Goal: Task Accomplishment & Management: Manage account settings

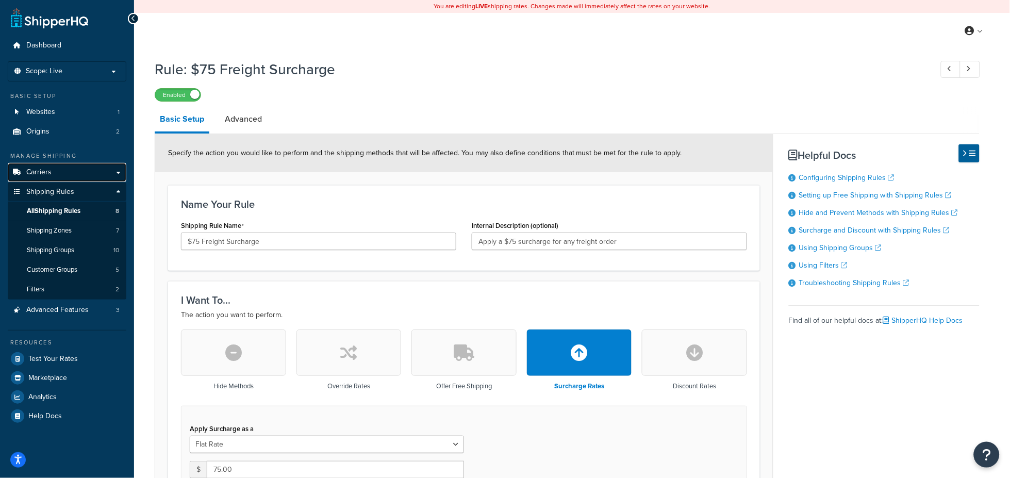
click at [43, 172] on span "Carriers" at bounding box center [38, 172] width 25 height 9
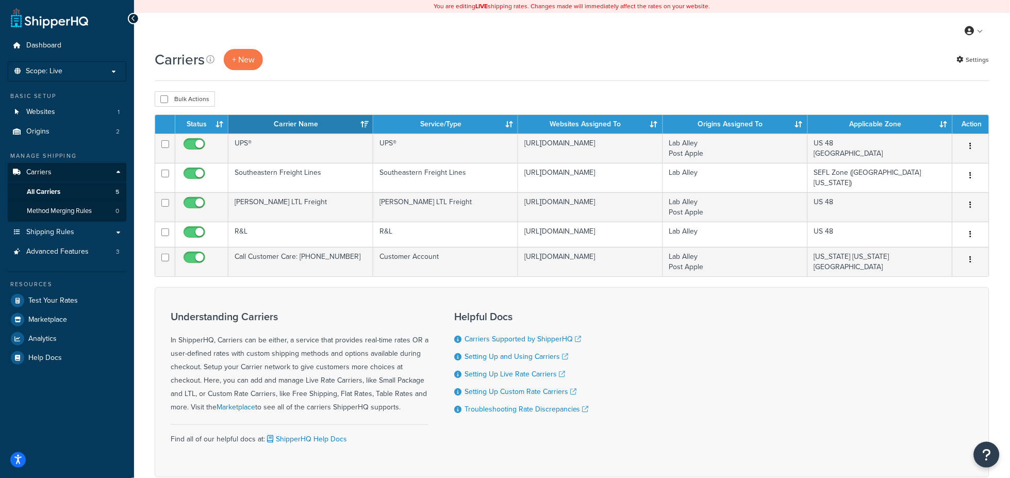
click at [757, 408] on div "Understanding Carriers In ShipperHQ, Carriers can be either, a service that pro…" at bounding box center [572, 382] width 835 height 190
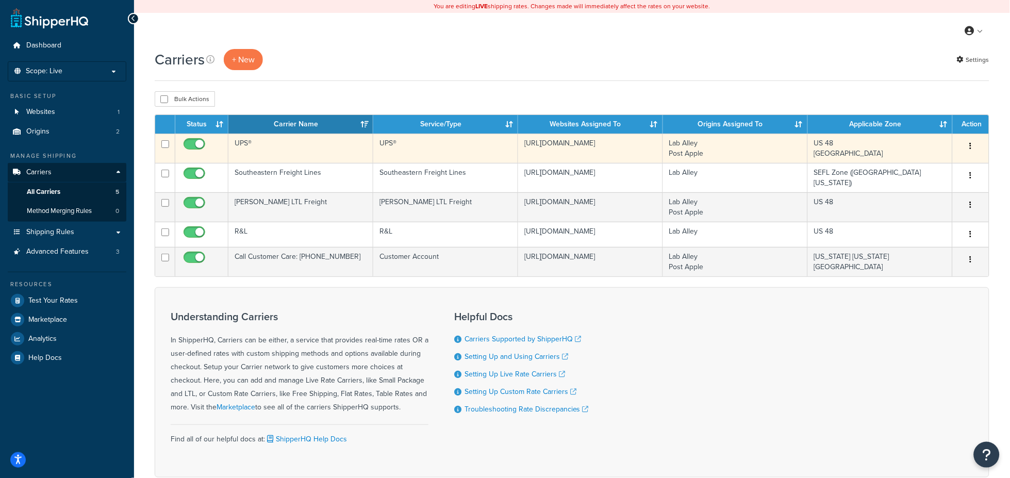
click at [297, 142] on td "UPS®" at bounding box center [300, 148] width 145 height 29
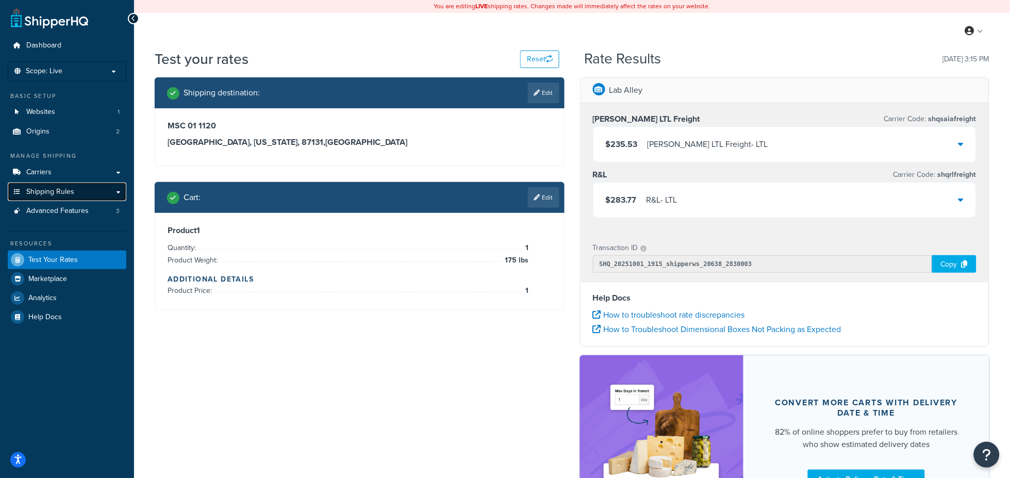
click at [47, 188] on span "Shipping Rules" at bounding box center [50, 192] width 48 height 9
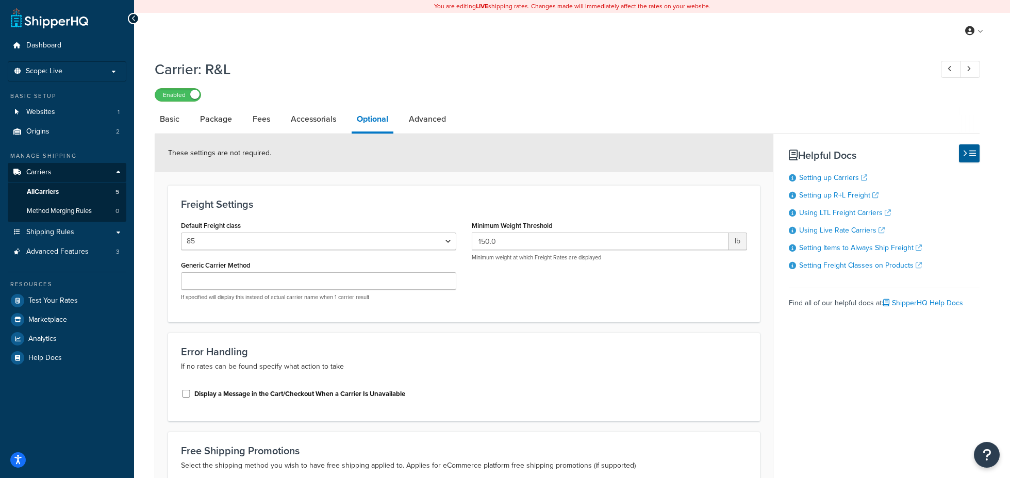
select select "85"
click at [43, 188] on span "All Carriers" at bounding box center [43, 192] width 32 height 9
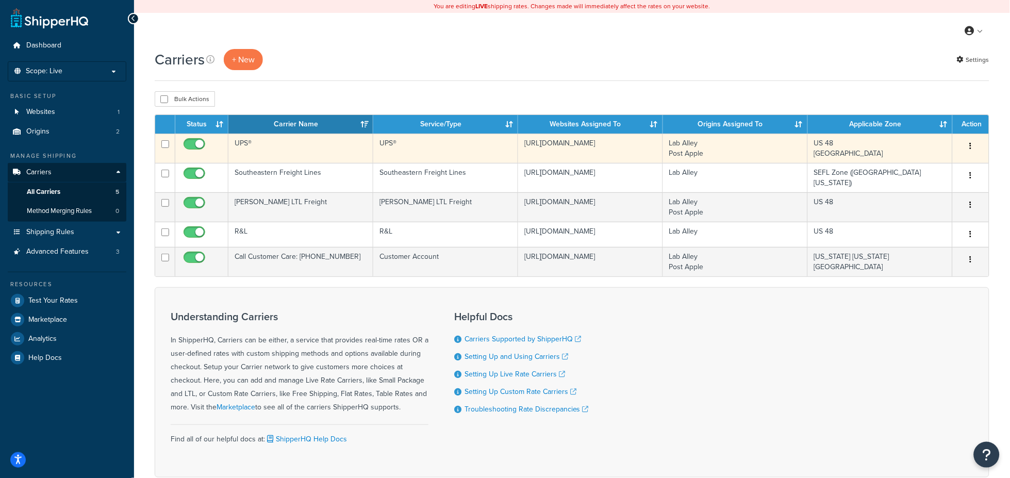
click at [245, 145] on td "UPS®" at bounding box center [300, 148] width 145 height 29
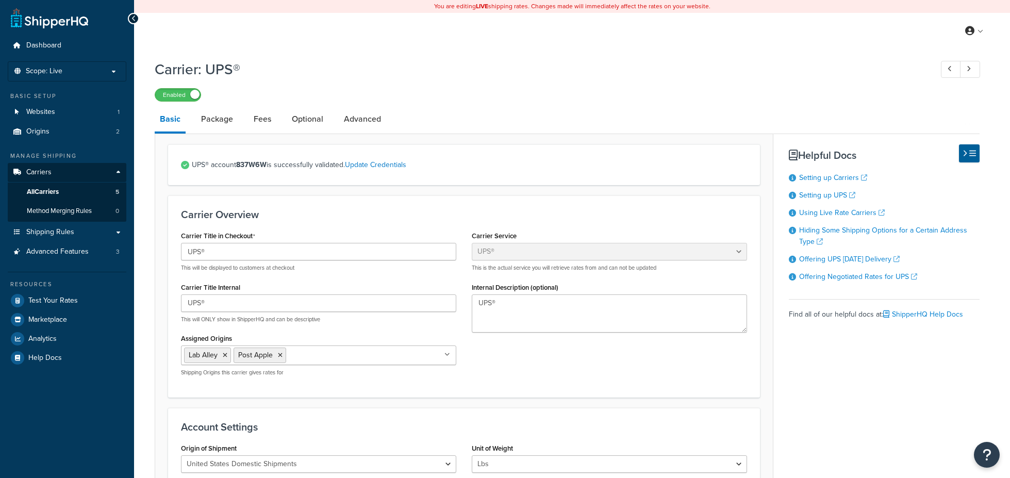
select select "ups"
click at [260, 117] on link "Fees" at bounding box center [263, 119] width 28 height 25
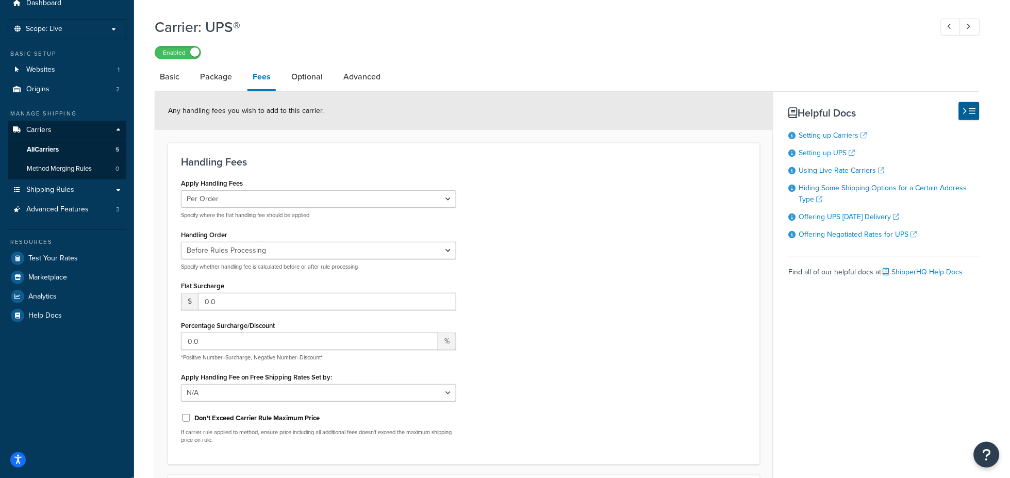
scroll to position [38, 0]
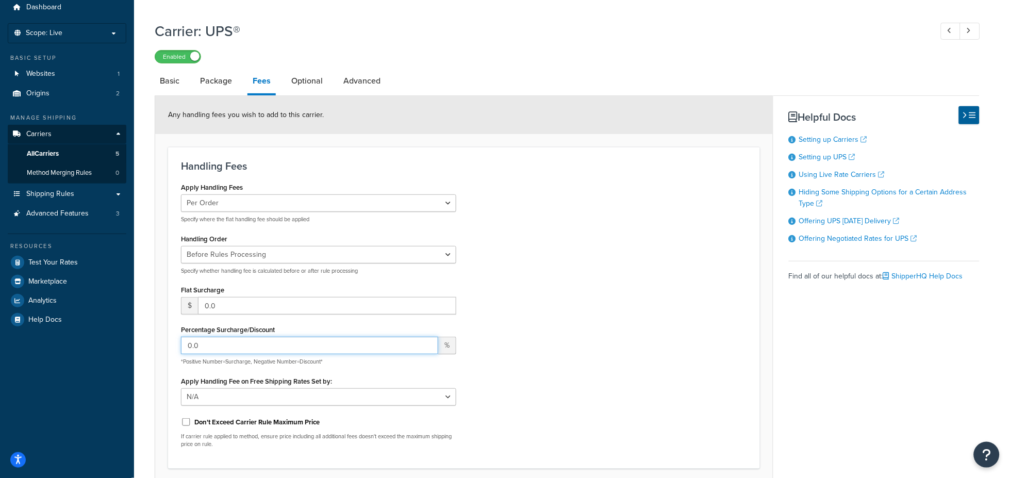
click at [215, 344] on input "0.0" at bounding box center [309, 346] width 257 height 18
type input "0"
type input "5.0"
click at [548, 376] on div "Apply Handling Fees Per Order Per Item Per Package Specify where the flat handl…" at bounding box center [464, 318] width 582 height 276
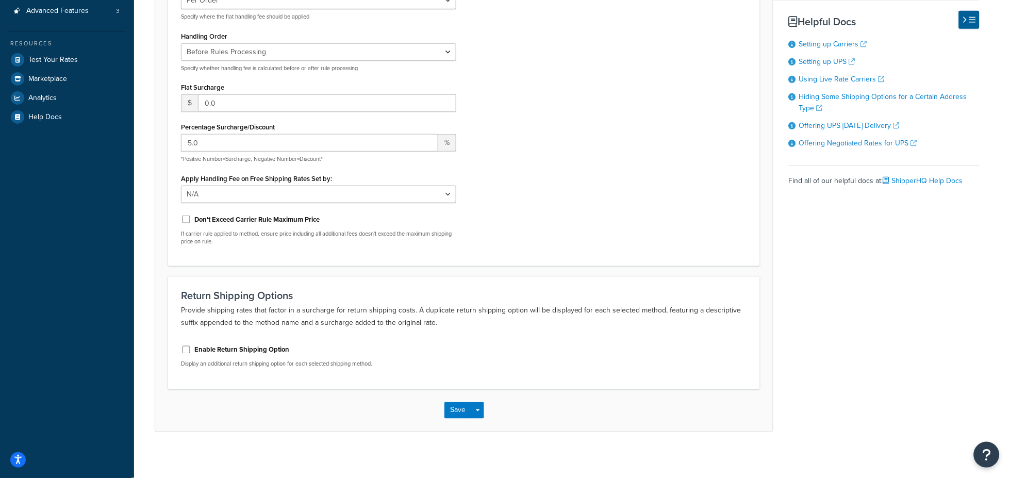
scroll to position [226, 0]
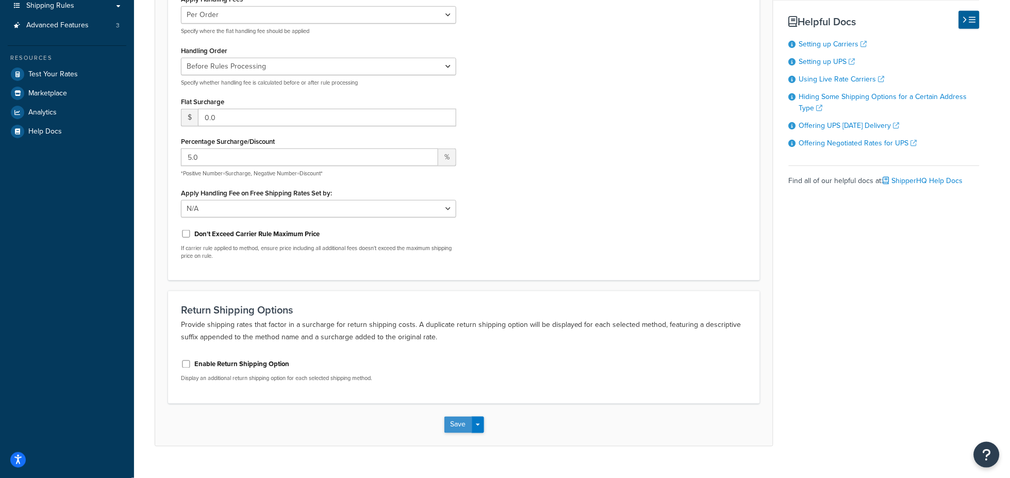
click at [463, 425] on button "Save" at bounding box center [458, 425] width 28 height 16
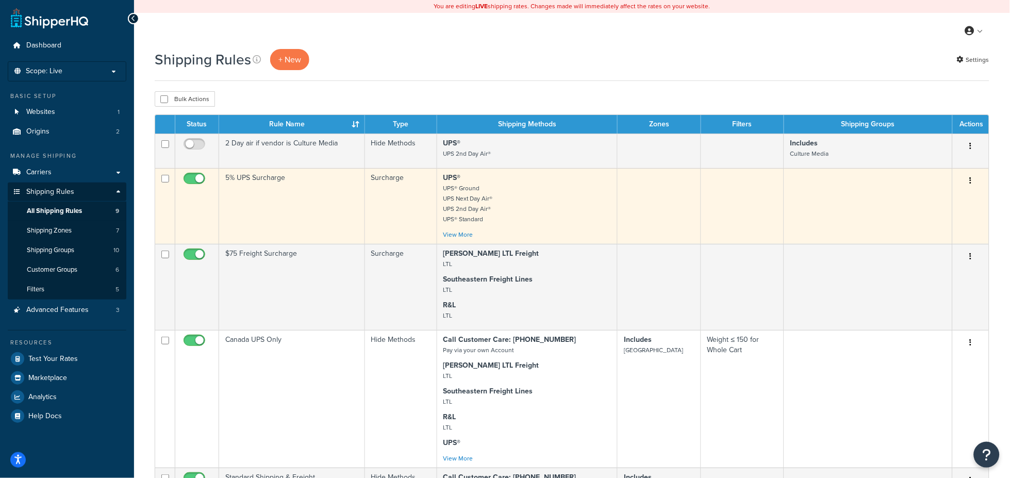
click at [301, 202] on td "5% UPS Surcharge" at bounding box center [292, 206] width 146 height 76
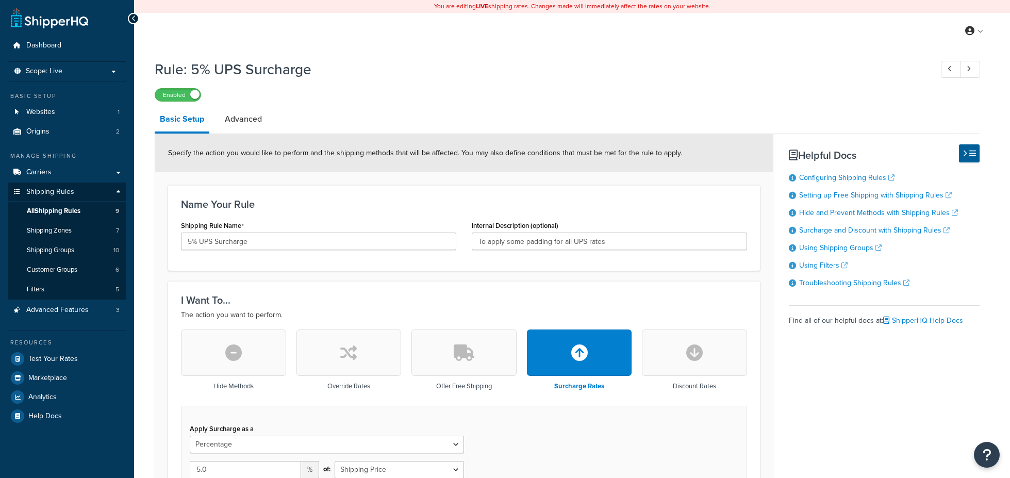
select select "PERCENTAGE"
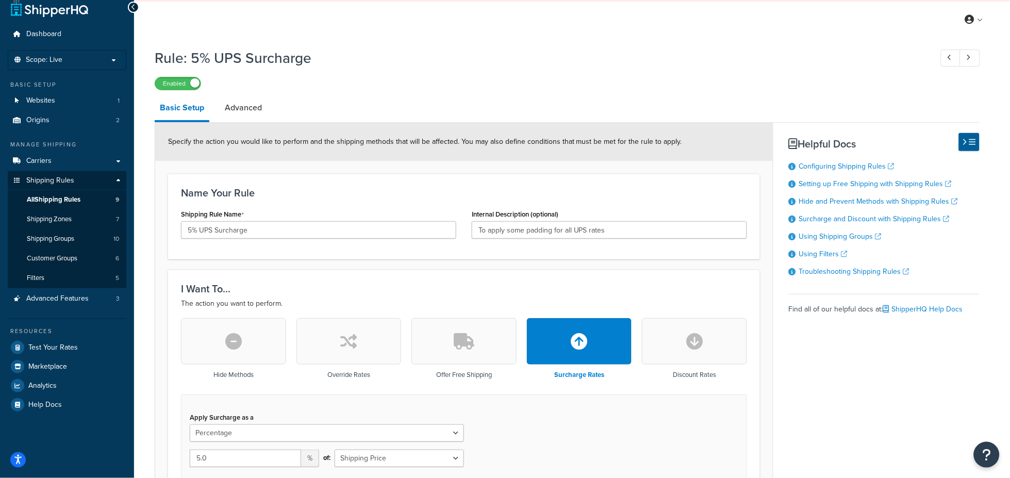
scroll to position [10, 0]
click at [164, 88] on label "Enabled" at bounding box center [177, 84] width 45 height 12
click at [131, 7] on icon at bounding box center [133, 8] width 5 height 7
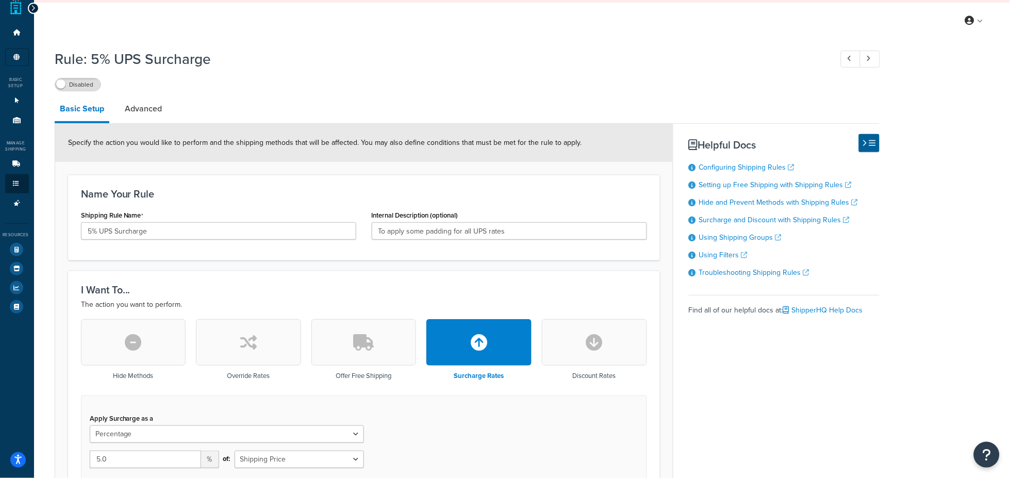
click at [31, 6] on icon at bounding box center [33, 8] width 5 height 7
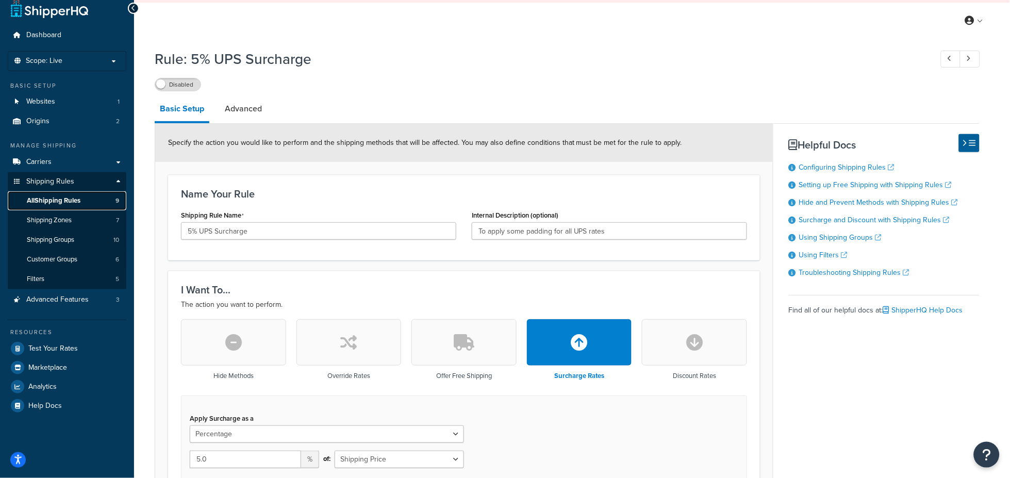
click at [52, 196] on span "All Shipping Rules" at bounding box center [54, 200] width 54 height 9
click at [385, 93] on div "Rule: 5% UPS Surcharge Disabled Basic Setup Advanced Specify the action you wou…" at bounding box center [567, 475] width 825 height 862
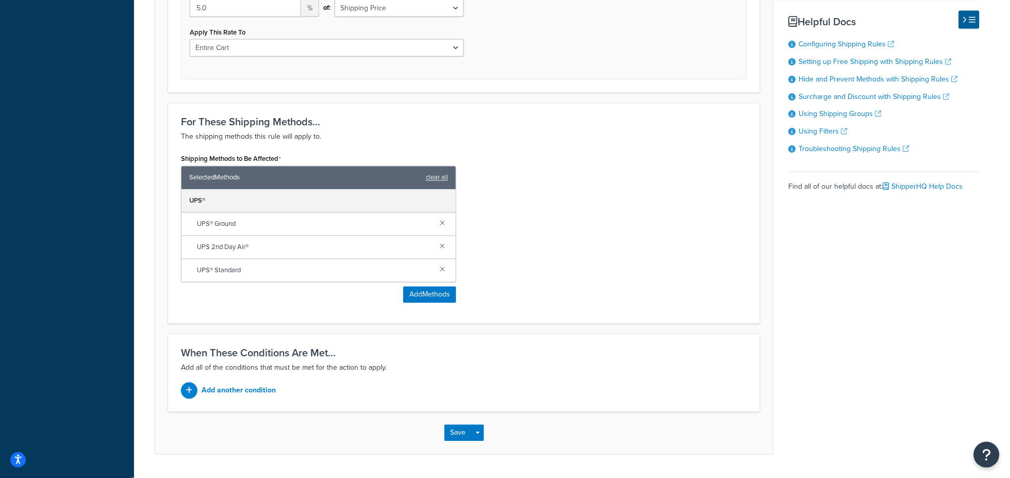
scroll to position [489, 0]
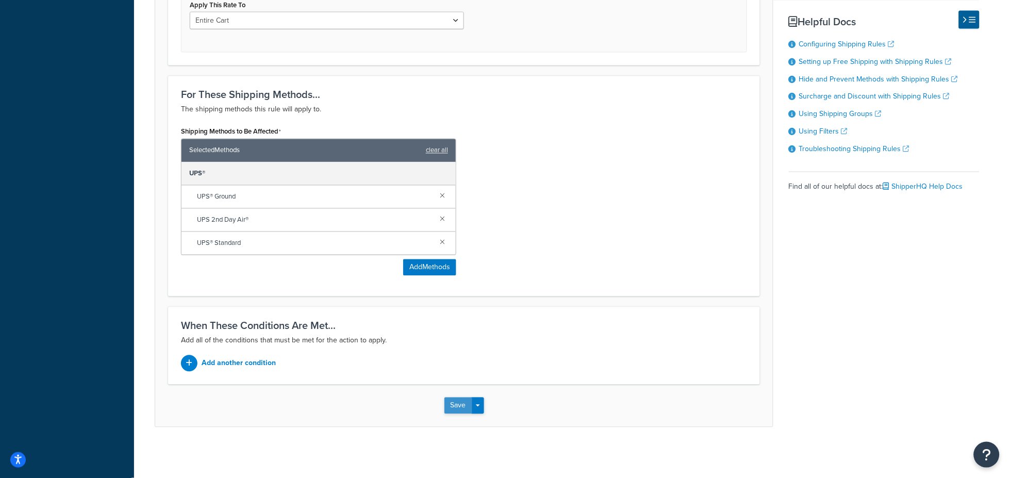
click at [457, 409] on button "Save" at bounding box center [458, 405] width 28 height 16
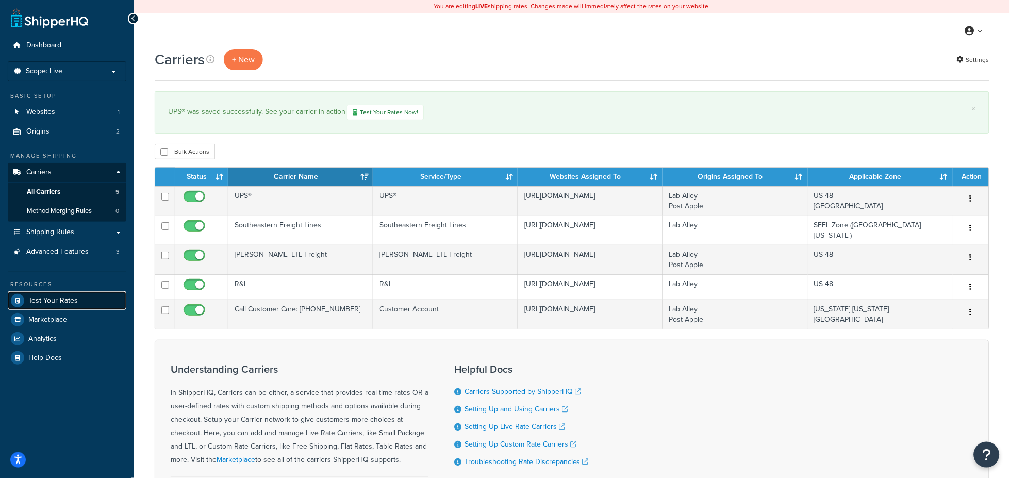
click at [57, 301] on span "Test Your Rates" at bounding box center [52, 300] width 49 height 9
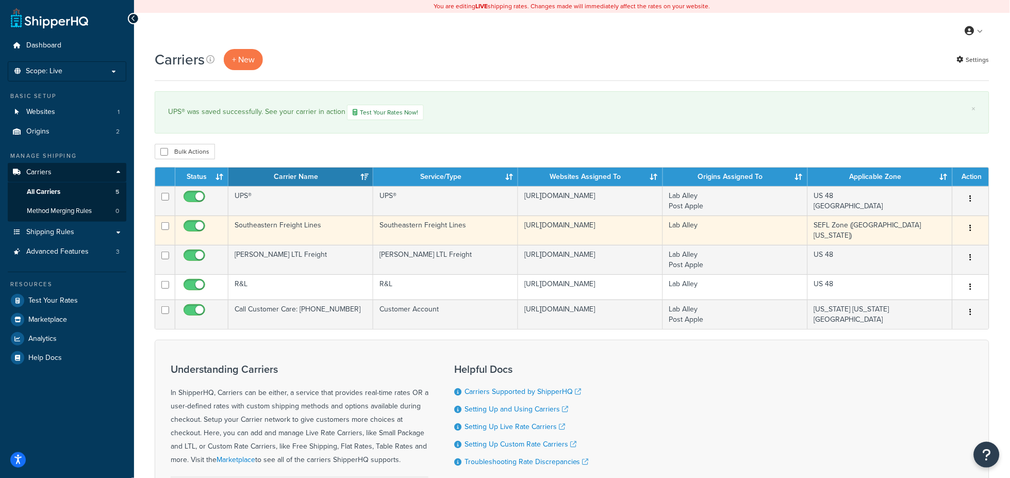
click at [299, 229] on td "Southeastern Freight Lines" at bounding box center [300, 230] width 145 height 29
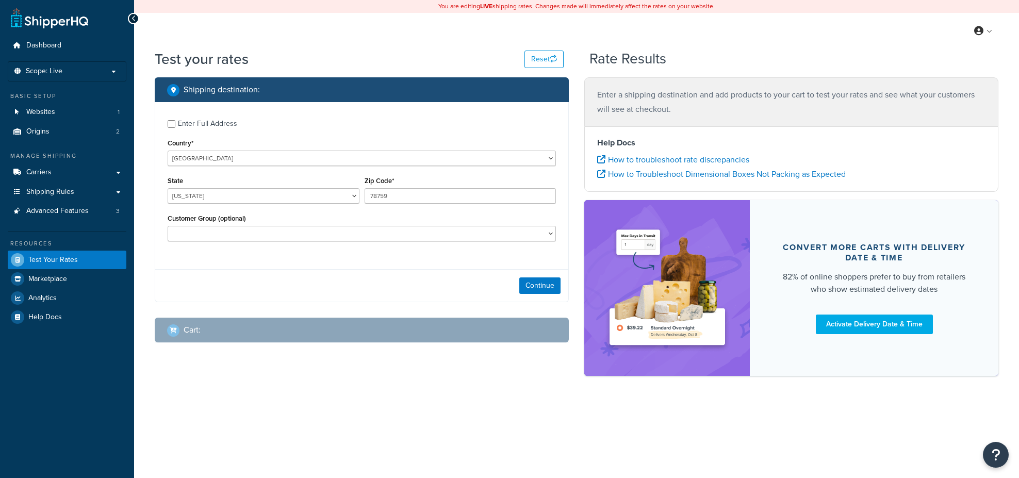
select select "[GEOGRAPHIC_DATA]"
click at [525, 286] on button "Continue" at bounding box center [539, 285] width 41 height 16
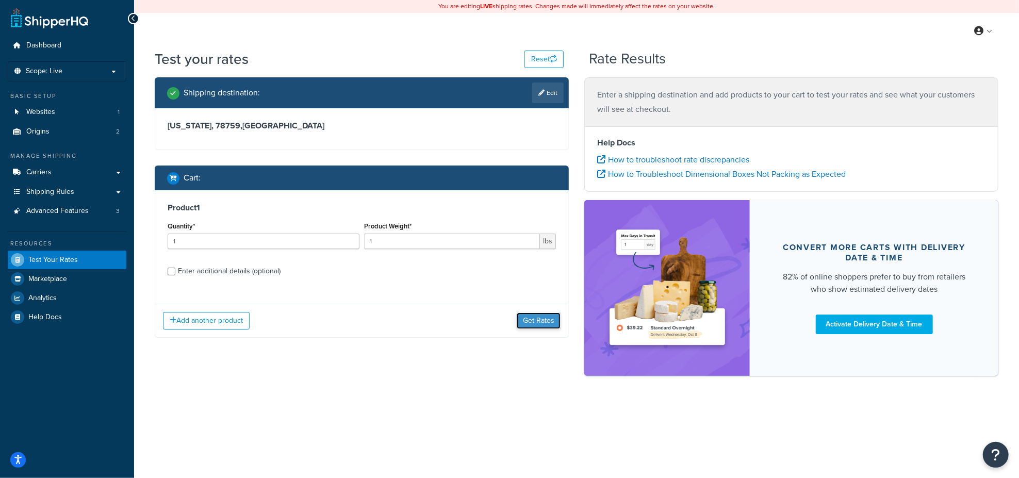
click at [540, 323] on button "Get Rates" at bounding box center [539, 320] width 44 height 16
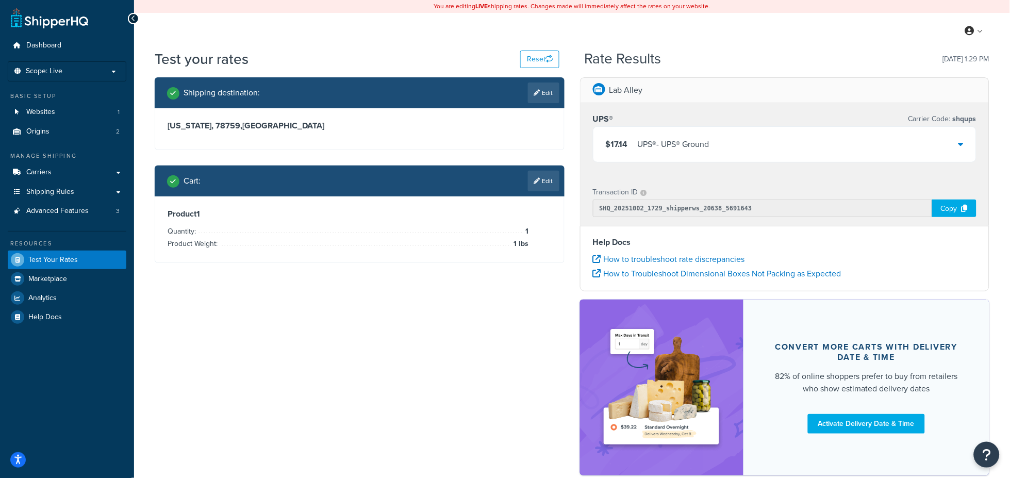
click at [962, 144] on icon at bounding box center [960, 144] width 5 height 8
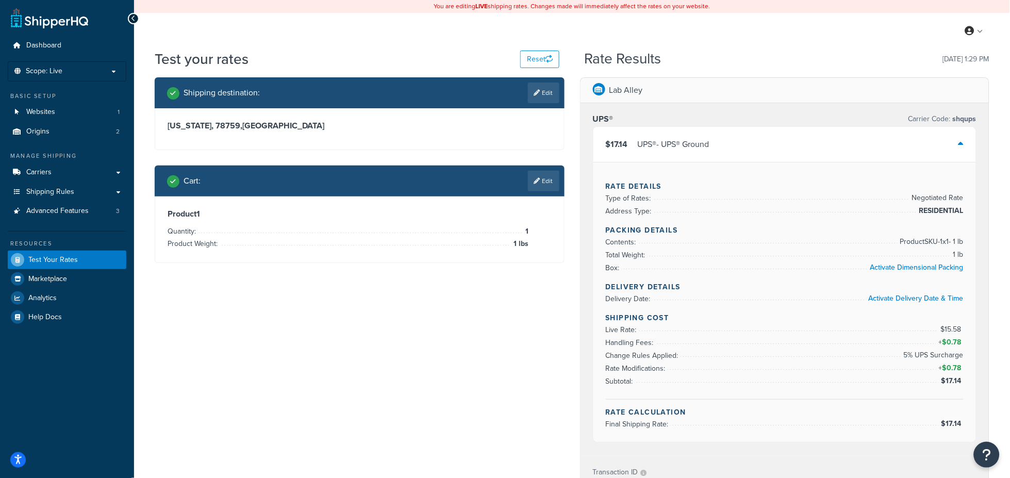
click at [342, 318] on div "Shipping destination : Edit [US_STATE], 78759 , [GEOGRAPHIC_DATA] Cart : Edit P…" at bounding box center [572, 421] width 850 height 688
click at [535, 59] on button "Reset" at bounding box center [539, 60] width 39 height 18
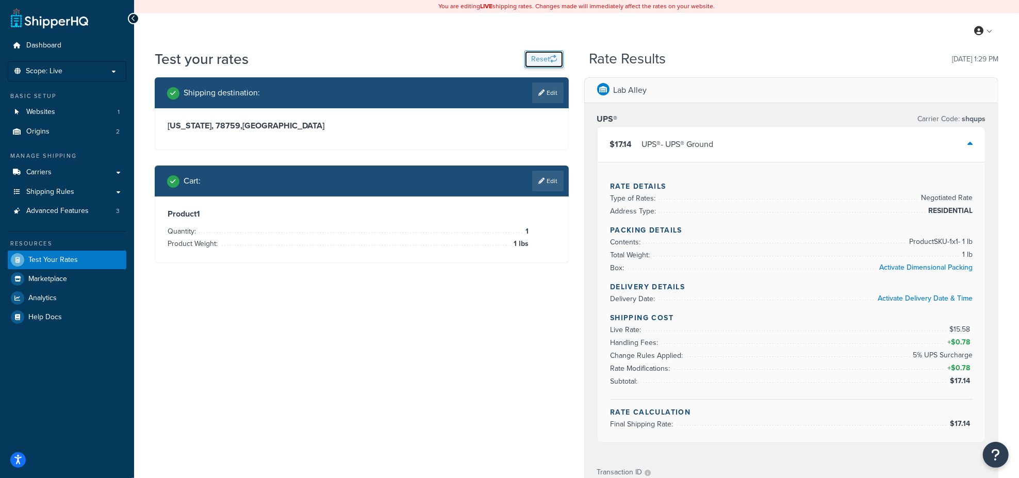
select select "TX"
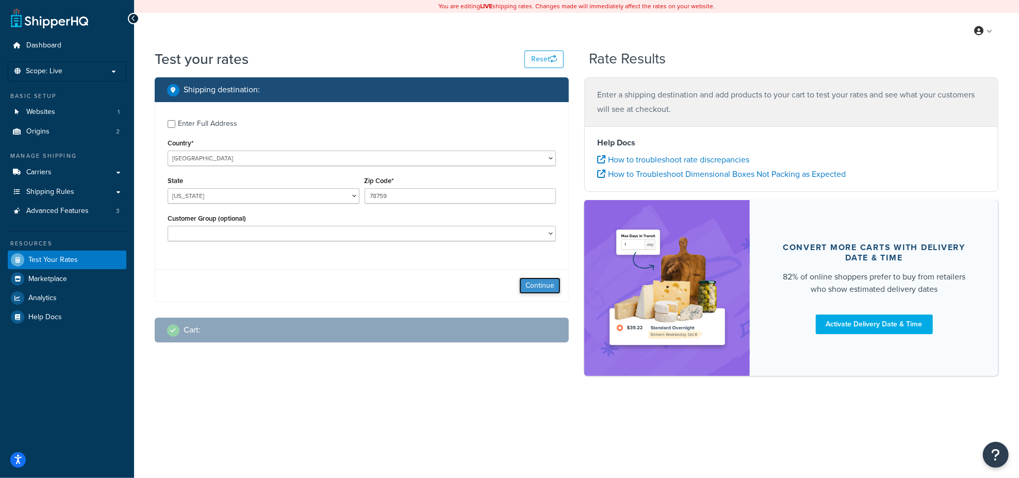
click at [533, 289] on button "Continue" at bounding box center [539, 285] width 41 height 16
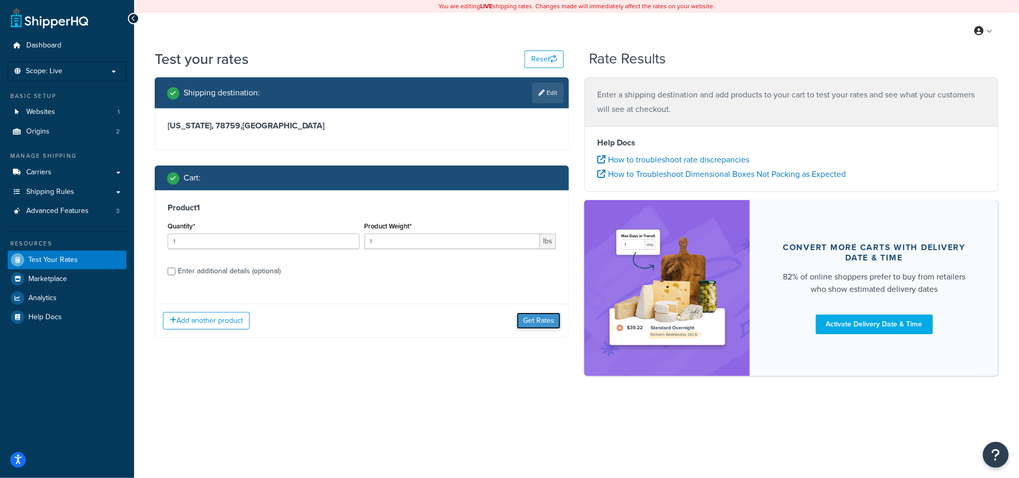
click at [537, 326] on button "Get Rates" at bounding box center [539, 320] width 44 height 16
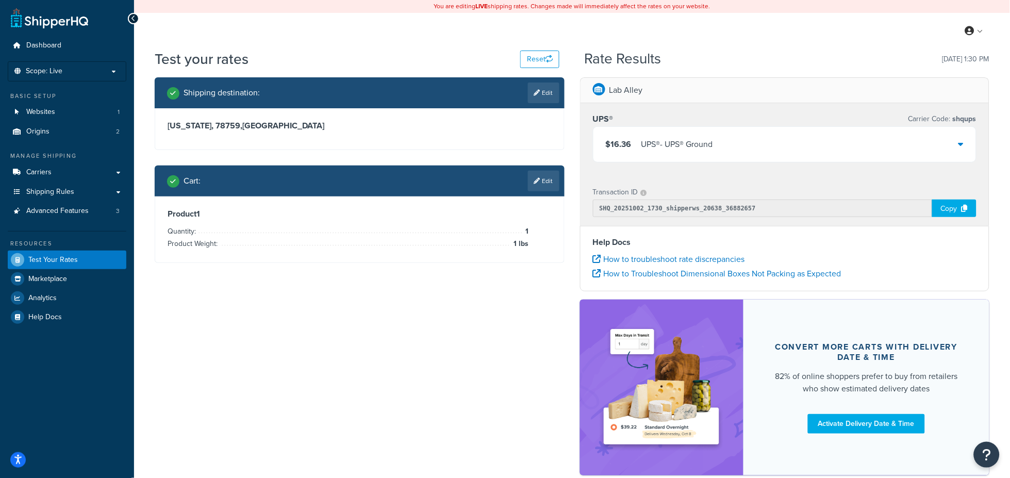
click at [963, 143] on icon at bounding box center [960, 144] width 5 height 8
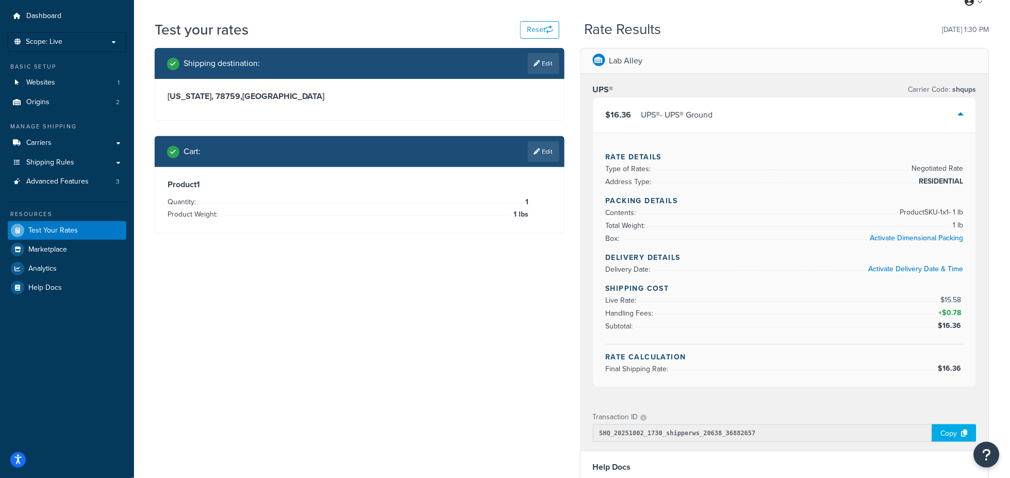
scroll to position [38, 0]
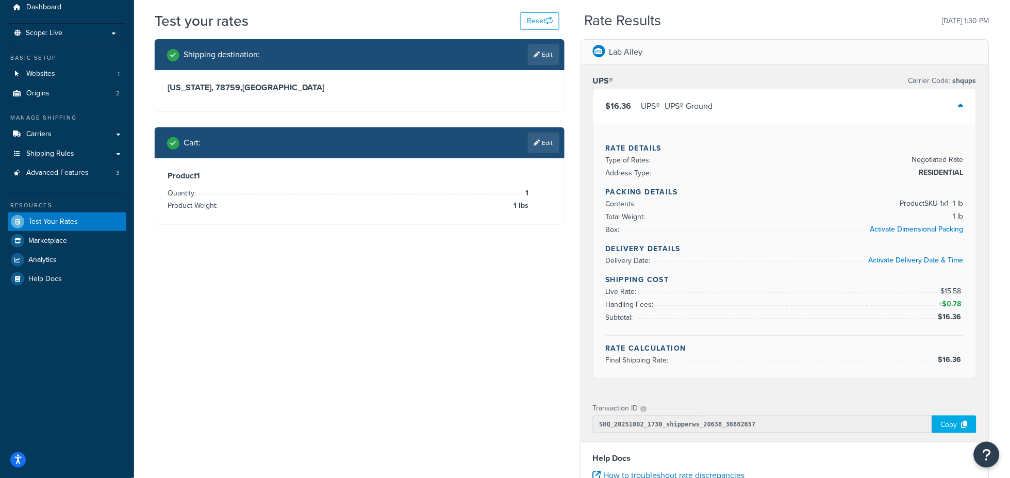
drag, startPoint x: 517, startPoint y: 358, endPoint x: 479, endPoint y: 279, distance: 86.9
click at [514, 355] on div "Shipping destination : Edit Texas, 78759 , United States Cart : Edit Product 1 …" at bounding box center [572, 370] width 850 height 662
click at [545, 139] on link "Edit" at bounding box center [543, 142] width 31 height 21
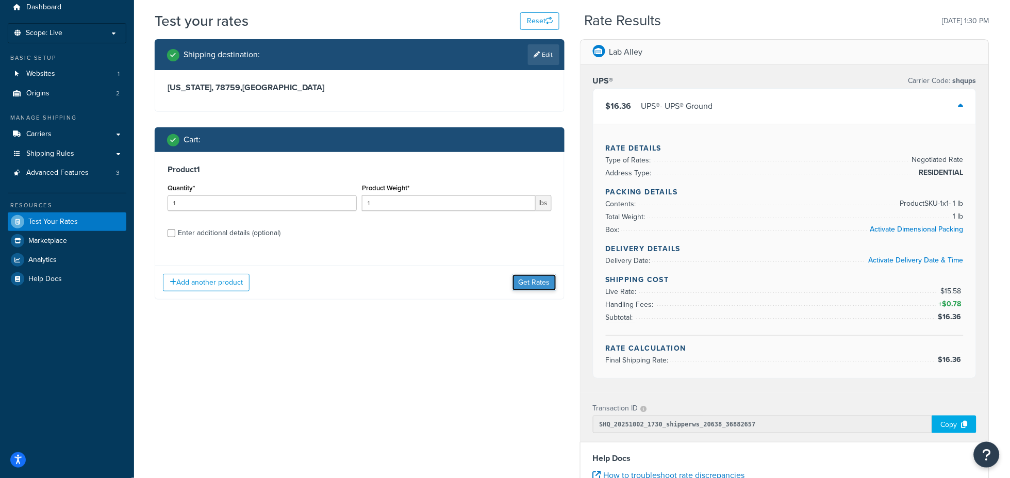
click at [525, 281] on button "Get Rates" at bounding box center [534, 282] width 44 height 16
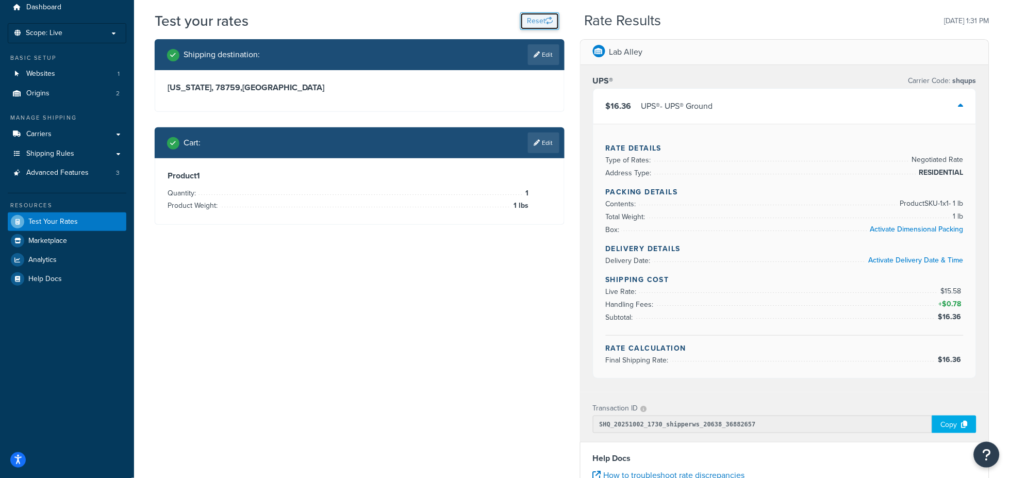
click at [534, 25] on button "Reset" at bounding box center [539, 21] width 39 height 18
select select "TX"
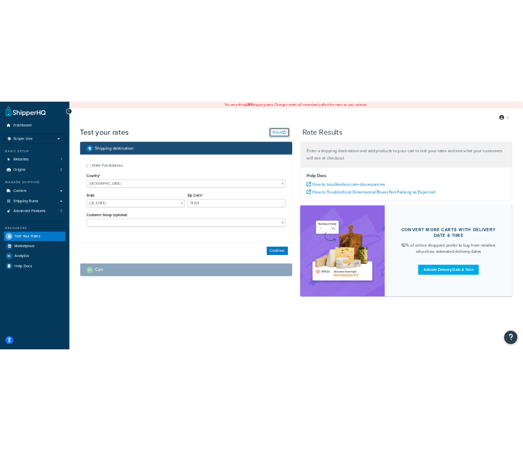
scroll to position [0, 0]
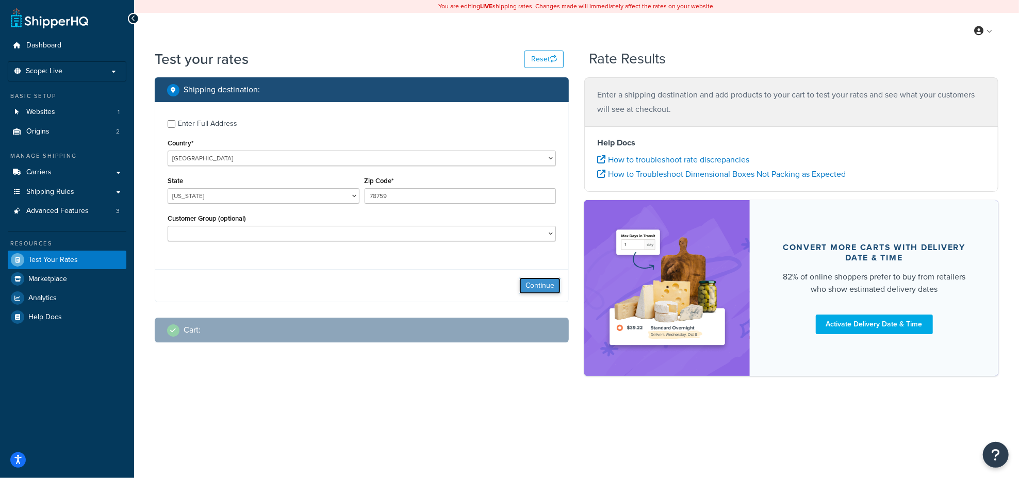
click at [536, 285] on button "Continue" at bounding box center [539, 285] width 41 height 16
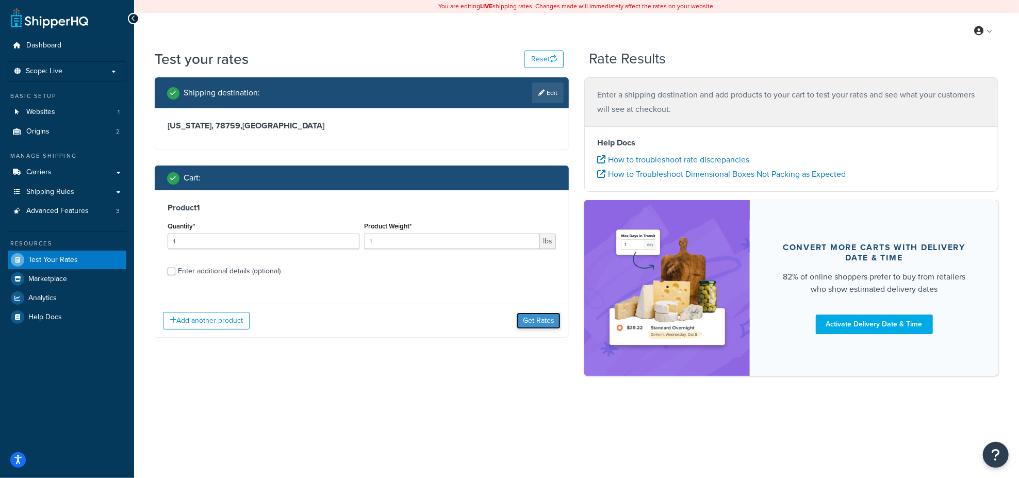
click at [535, 321] on button "Get Rates" at bounding box center [539, 320] width 44 height 16
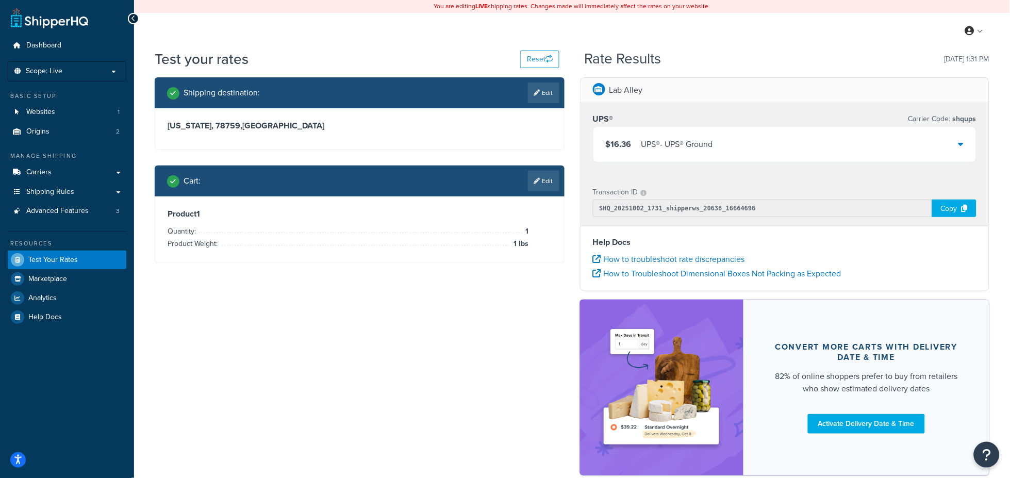
click at [961, 142] on icon at bounding box center [960, 144] width 5 height 8
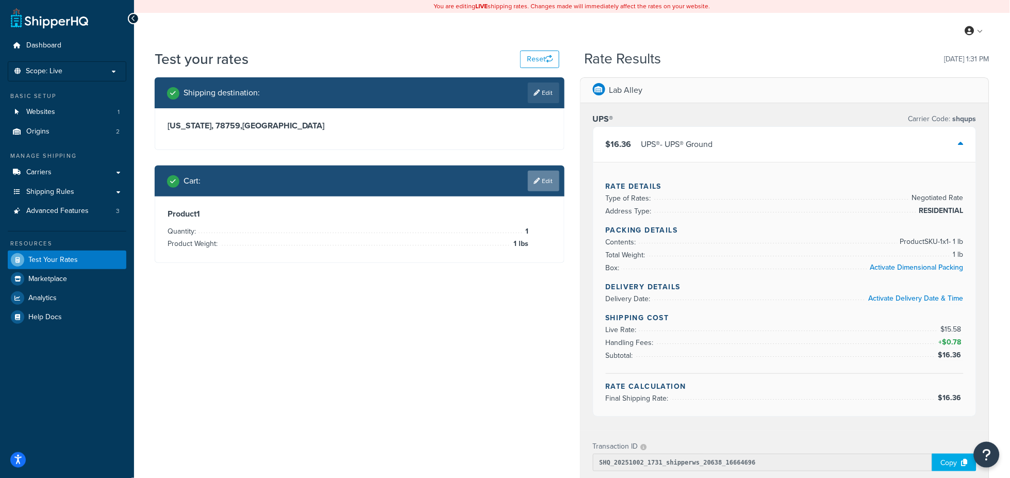
click at [543, 187] on link "Edit" at bounding box center [543, 181] width 31 height 21
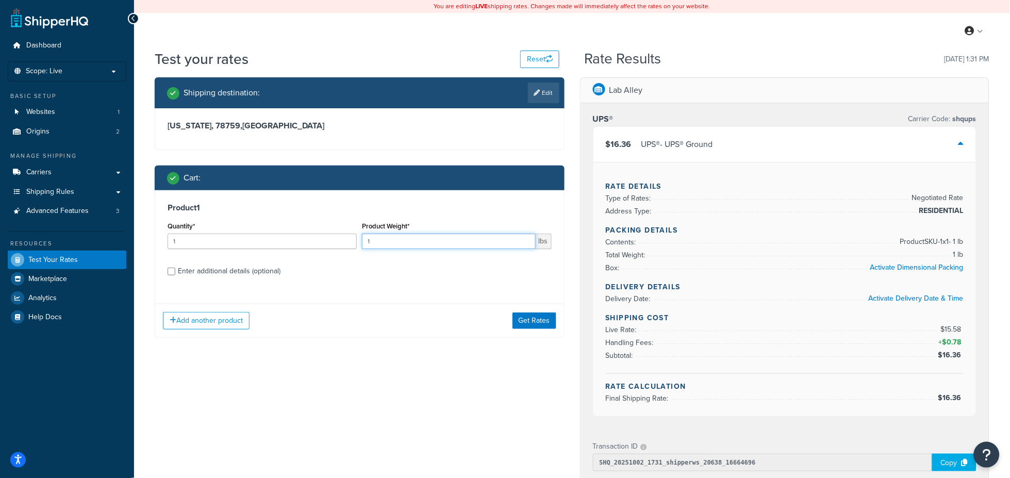
drag, startPoint x: 403, startPoint y: 241, endPoint x: 366, endPoint y: 241, distance: 37.1
click at [366, 241] on input "1" at bounding box center [448, 241] width 173 height 15
type input "175"
click at [523, 330] on div "Add another product Get Rates" at bounding box center [359, 321] width 409 height 34
click at [521, 319] on button "Get Rates" at bounding box center [534, 320] width 44 height 16
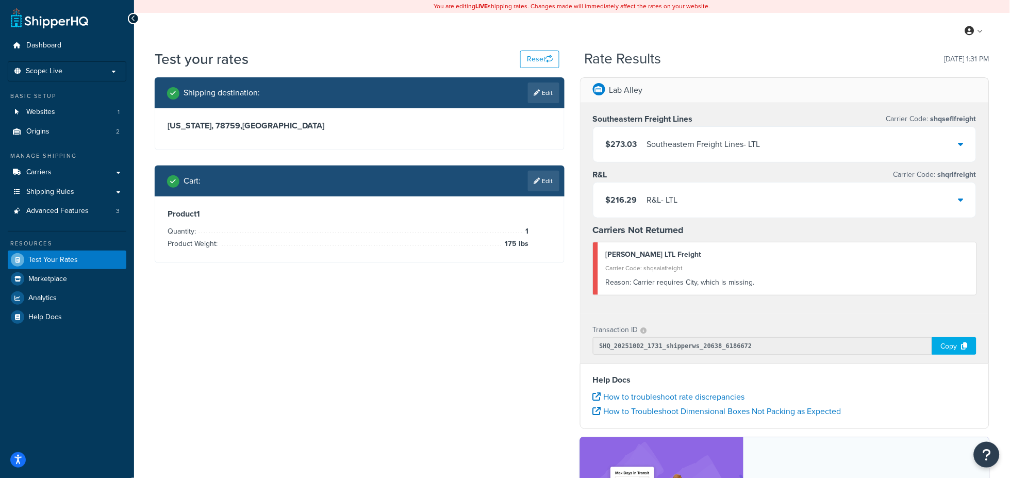
click at [963, 145] on icon at bounding box center [960, 144] width 5 height 8
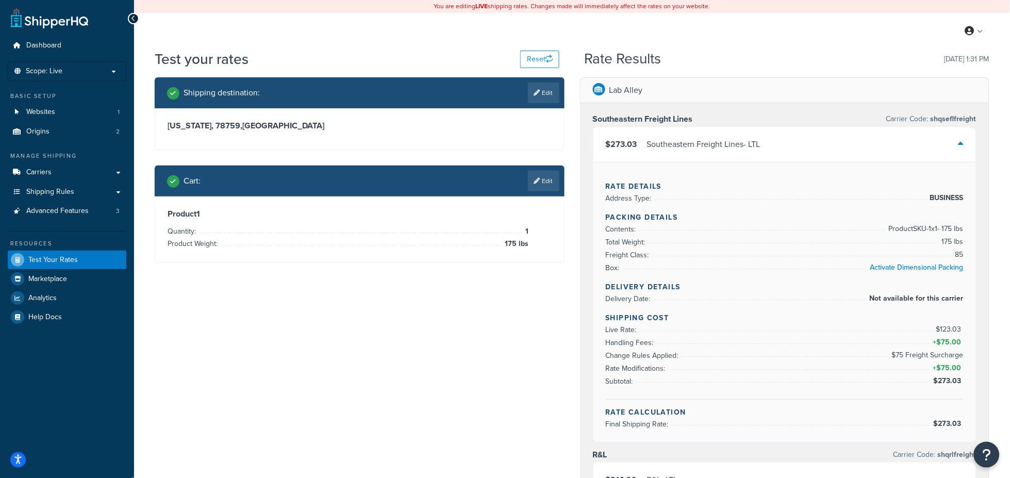
drag, startPoint x: 308, startPoint y: 328, endPoint x: 183, endPoint y: 62, distance: 294.3
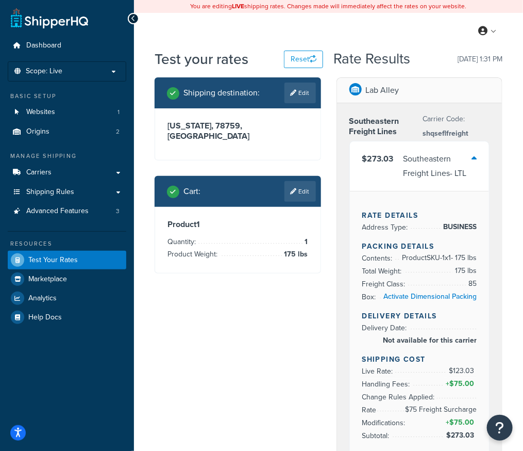
scroll to position [19, 0]
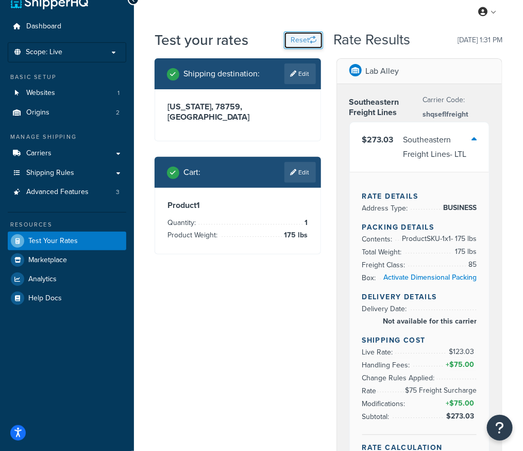
click at [306, 41] on button "Reset" at bounding box center [303, 40] width 39 height 18
select select "TX"
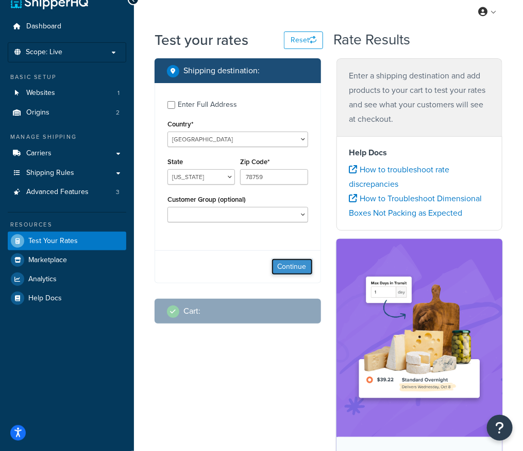
click at [281, 268] on button "Continue" at bounding box center [292, 266] width 41 height 16
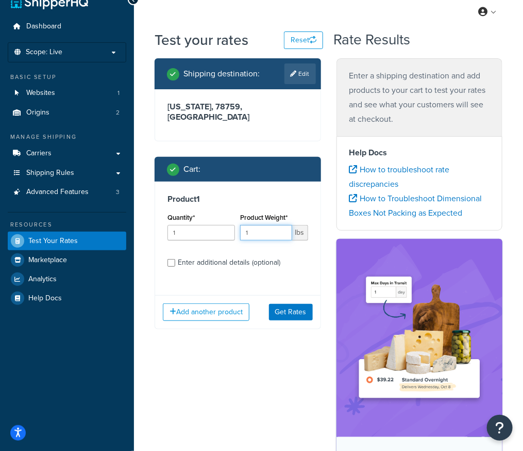
click at [258, 225] on input "1" at bounding box center [266, 232] width 52 height 15
type input "175"
click at [286, 304] on button "Get Rates" at bounding box center [291, 312] width 44 height 16
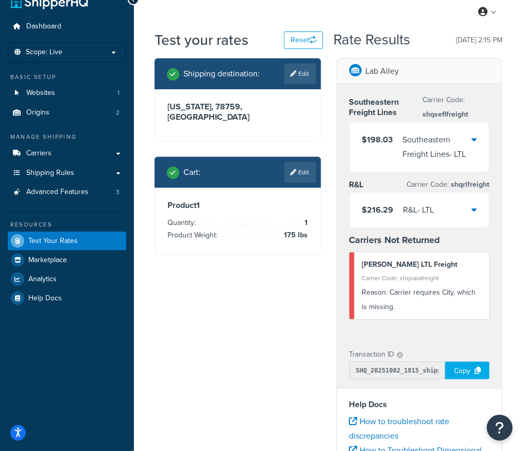
click at [387, 154] on span "$198.03" at bounding box center [377, 146] width 31 height 29
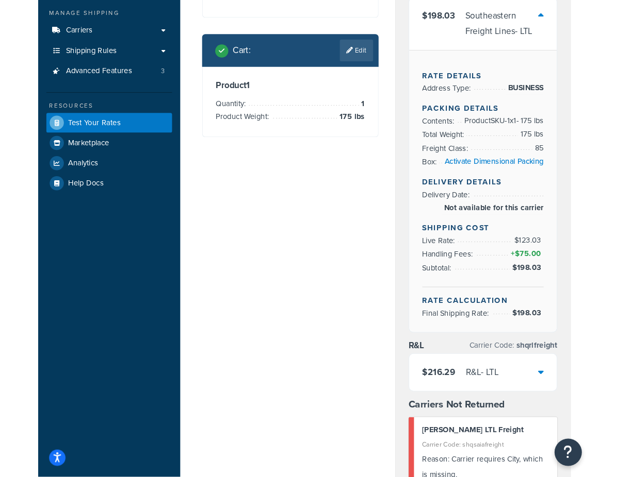
scroll to position [153, 0]
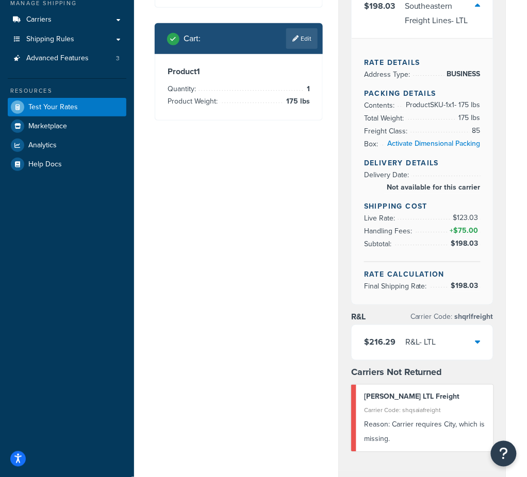
drag, startPoint x: 230, startPoint y: 177, endPoint x: 237, endPoint y: 165, distance: 13.4
click at [230, 177] on div "Shipping destination : Edit Texas, 78759 , United States Cart : Edit Product 1 …" at bounding box center [330, 448] width 367 height 1046
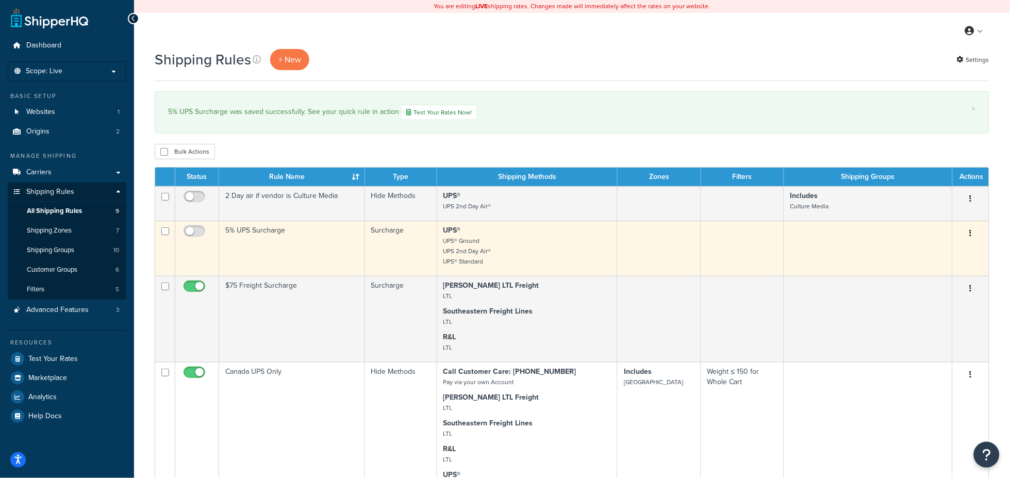
click at [971, 237] on icon "button" at bounding box center [971, 232] width 2 height 7
click at [927, 293] on link "Delete" at bounding box center [936, 295] width 81 height 21
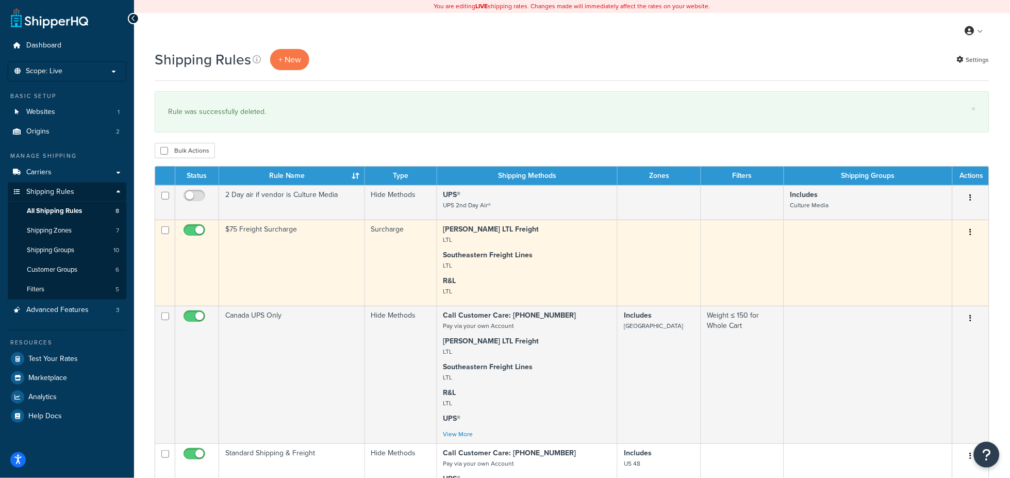
click at [189, 231] on input "checkbox" at bounding box center [195, 232] width 28 height 13
checkbox input "false"
click at [974, 229] on button "button" at bounding box center [971, 232] width 14 height 16
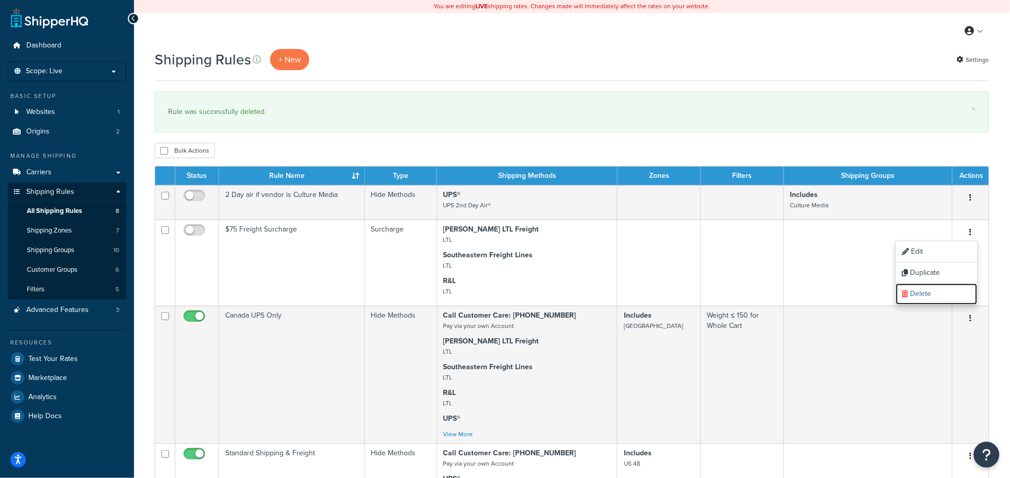
click at [928, 295] on link "Delete" at bounding box center [936, 294] width 81 height 21
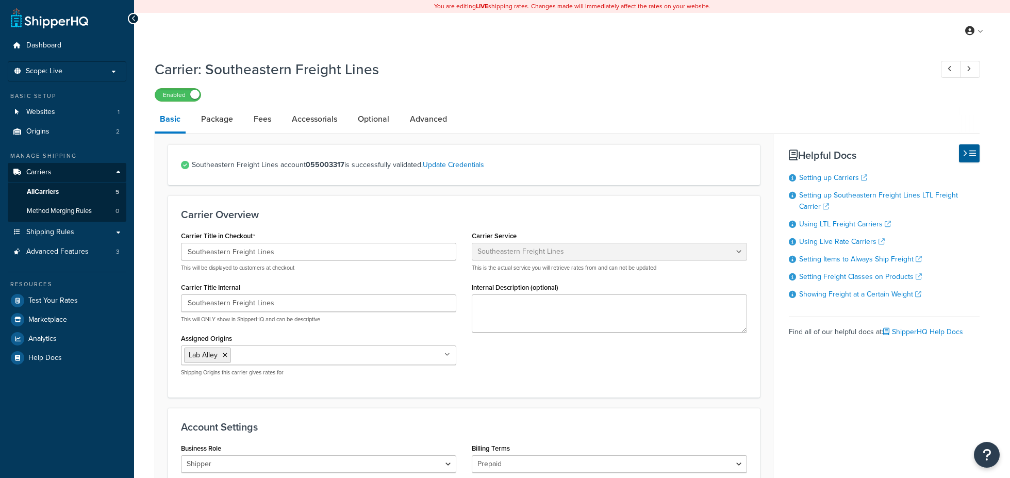
select select "seflFreight"
click at [263, 119] on link "Fees" at bounding box center [263, 119] width 28 height 25
select select "AFTER"
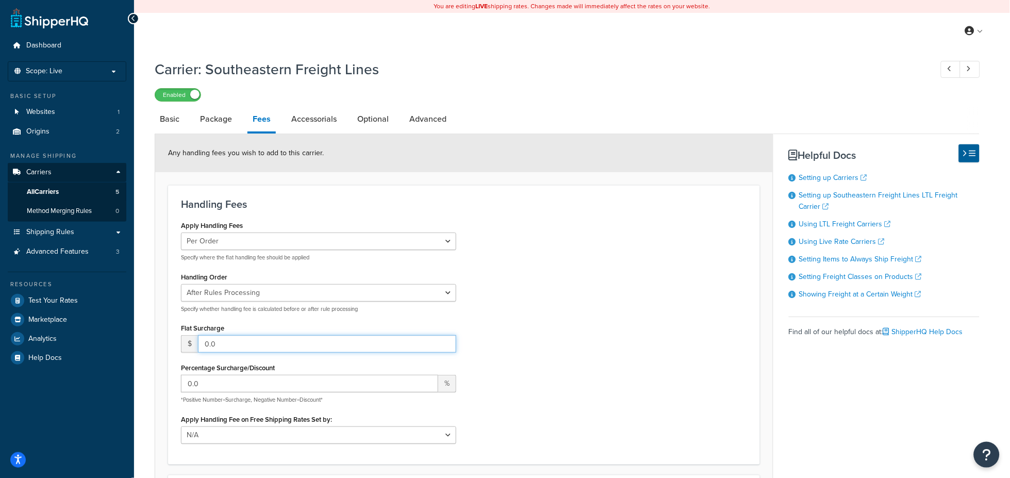
click at [223, 343] on input "0.0" at bounding box center [327, 344] width 258 height 18
type input "0"
type input "75"
click at [598, 367] on div "Apply Handling Fees Per Order Per Item Per Package Specify where the flat handl…" at bounding box center [464, 334] width 582 height 233
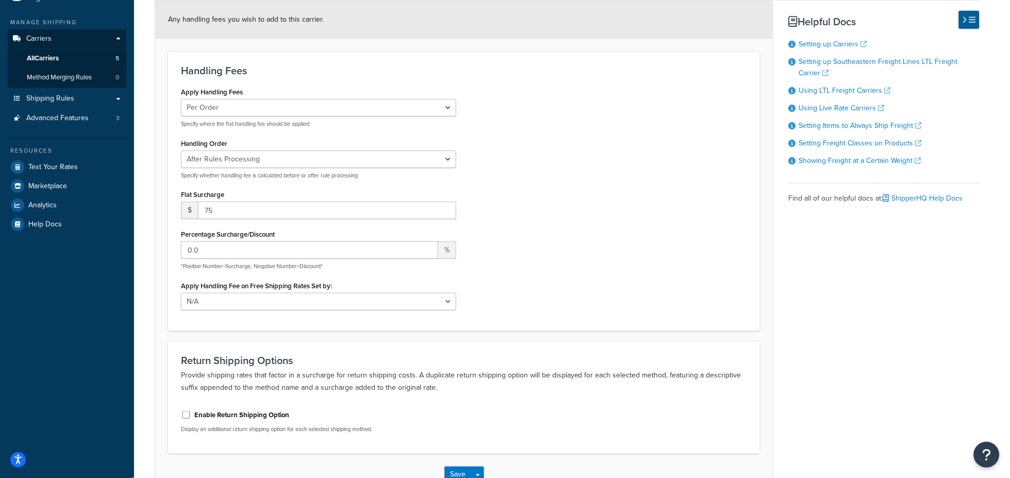
scroll to position [153, 0]
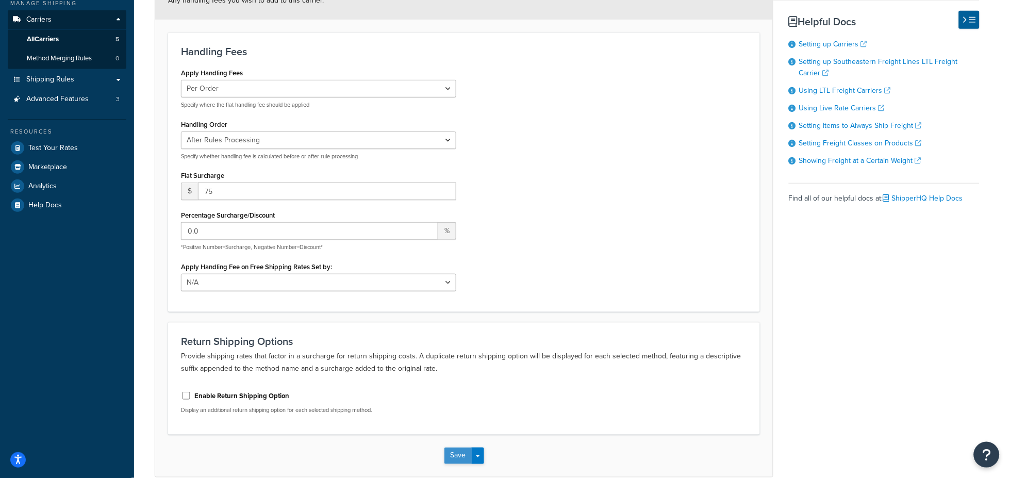
click at [465, 455] on button "Save" at bounding box center [458, 456] width 28 height 16
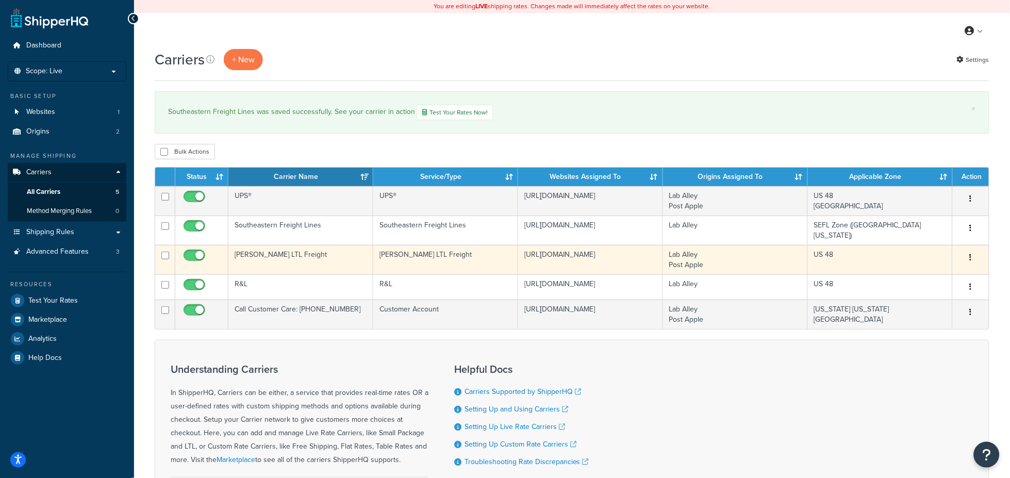
drag, startPoint x: 271, startPoint y: 248, endPoint x: 258, endPoint y: 258, distance: 16.2
click at [258, 258] on td "[PERSON_NAME] LTL Freight" at bounding box center [300, 259] width 145 height 29
click at [258, 254] on td "[PERSON_NAME] LTL Freight" at bounding box center [300, 259] width 145 height 29
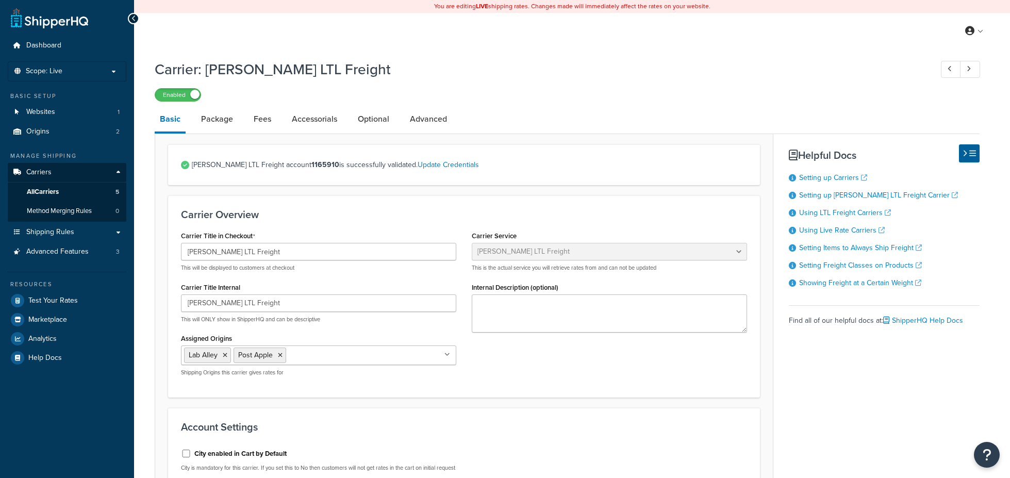
select select "saiaFreight"
click at [266, 121] on link "Fees" at bounding box center [263, 119] width 28 height 25
select select "AFTER"
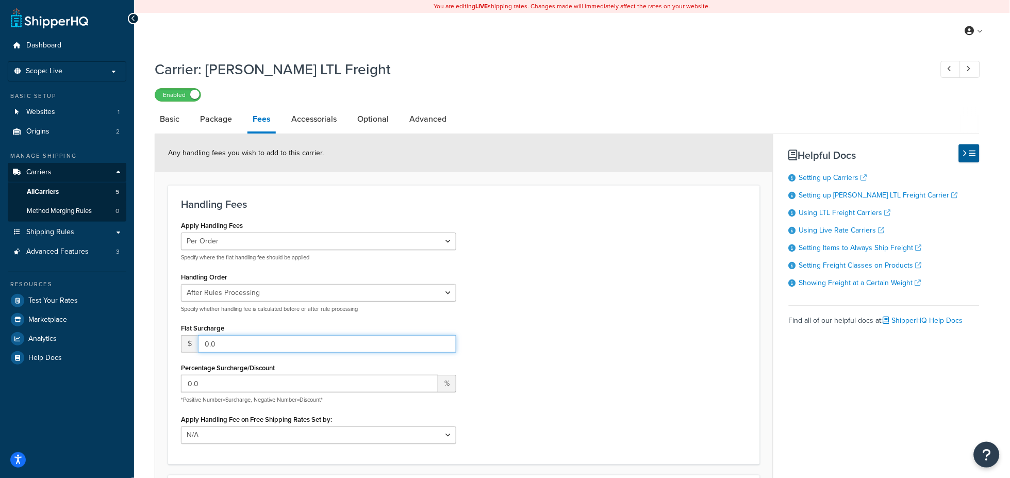
drag, startPoint x: 231, startPoint y: 341, endPoint x: 195, endPoint y: 341, distance: 35.6
click at [195, 341] on div "$ 0.0" at bounding box center [318, 344] width 275 height 18
type input "75"
click at [598, 362] on div "Apply Handling Fees Per Order Per Item Per Package Specify where the flat handl…" at bounding box center [464, 334] width 582 height 233
click at [445, 87] on div "Carrier: SAIA LTL Freight Enabled" at bounding box center [567, 77] width 825 height 47
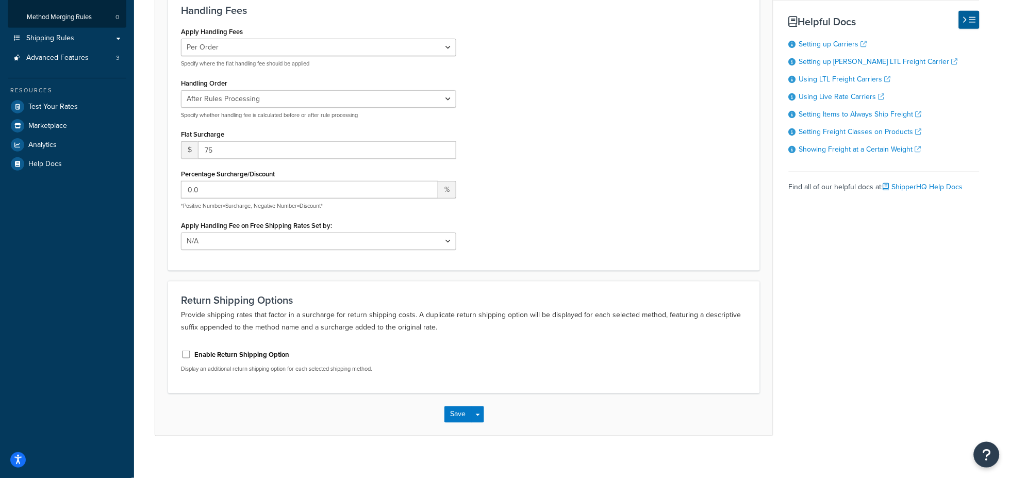
scroll to position [203, 0]
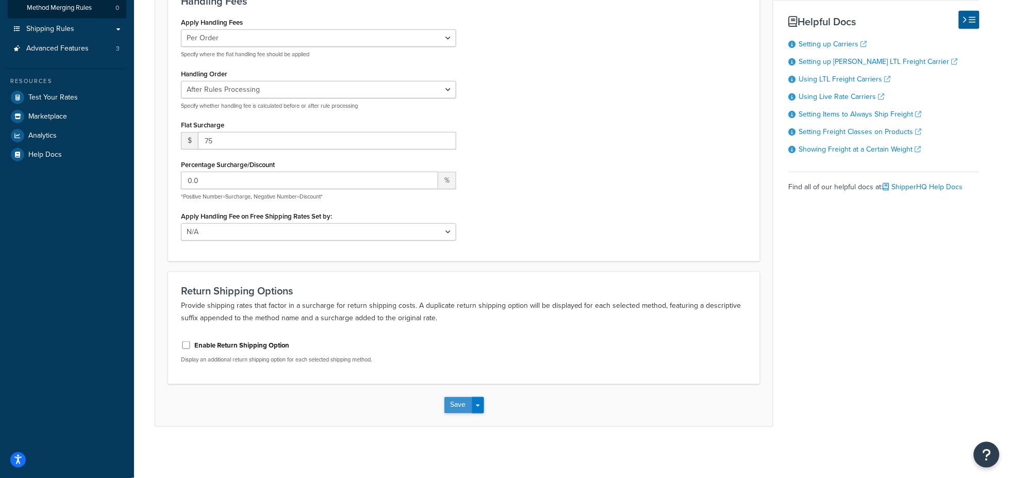
click at [452, 400] on button "Save" at bounding box center [458, 405] width 28 height 16
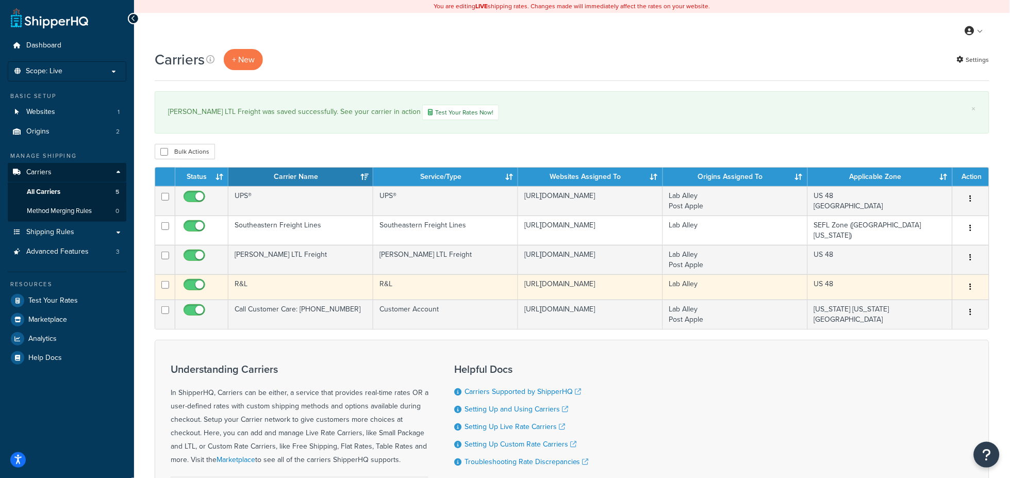
click at [249, 278] on td "R&L" at bounding box center [300, 286] width 145 height 25
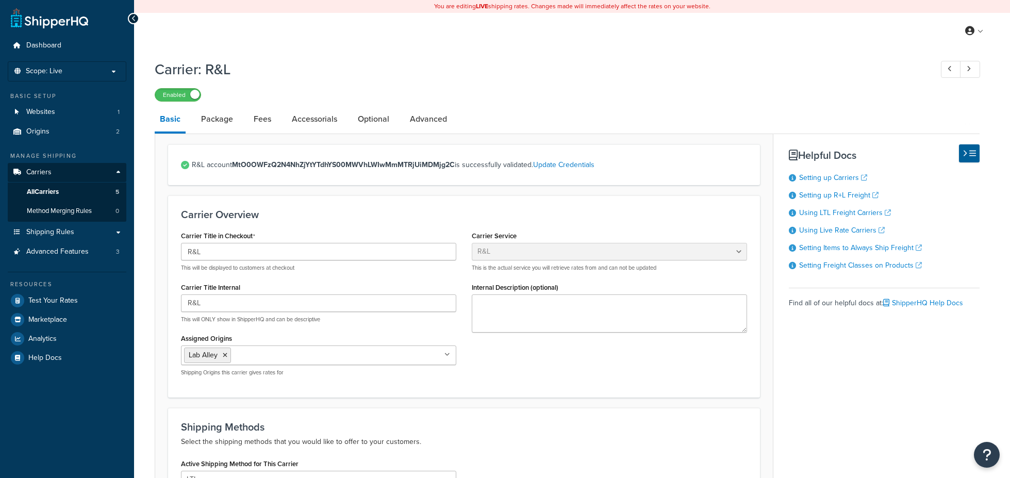
select select "rlFreight"
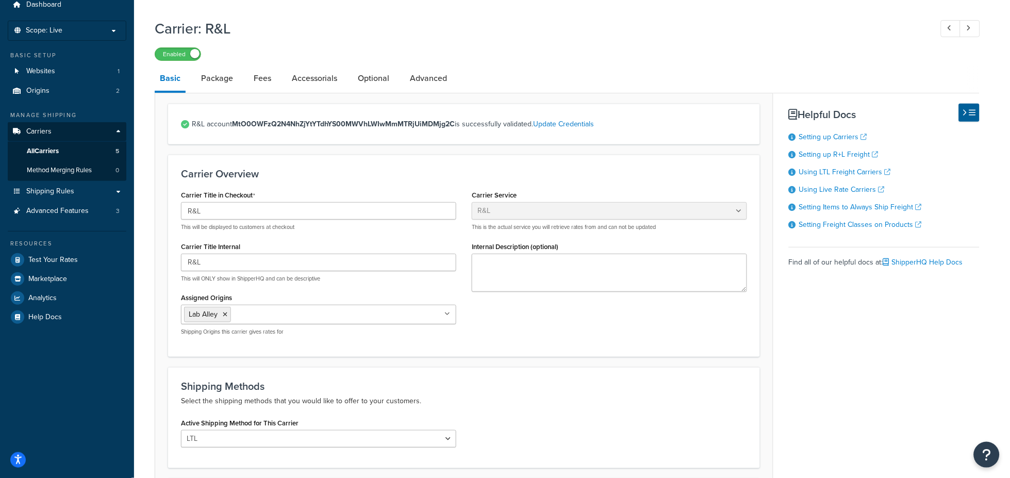
scroll to position [27, 0]
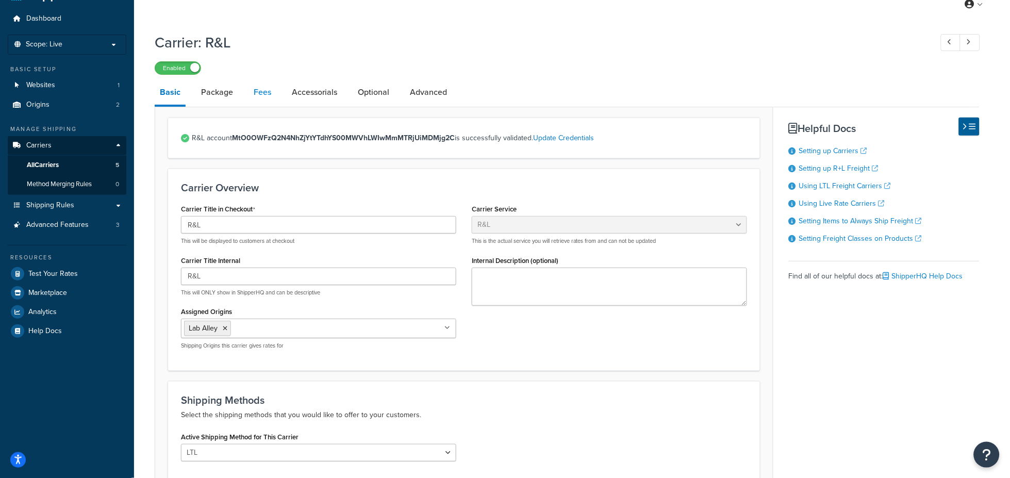
click at [264, 90] on link "Fees" at bounding box center [263, 92] width 28 height 25
select select "AFTER"
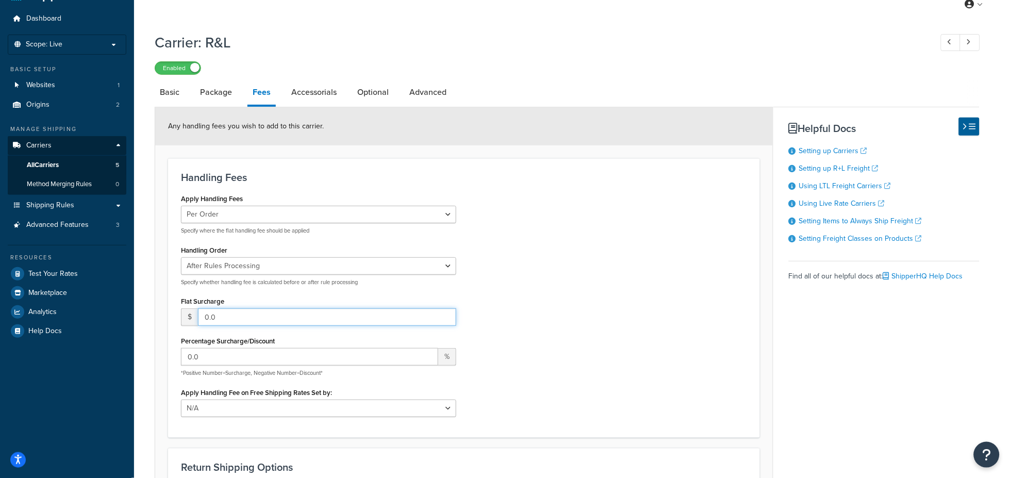
drag, startPoint x: 225, startPoint y: 316, endPoint x: 186, endPoint y: 318, distance: 39.2
click at [186, 318] on div "$ 0.0" at bounding box center [318, 317] width 275 height 18
type input "75"
click at [549, 358] on div "Apply Handling Fees Per Order Per Item Per Package Specify where the flat handl…" at bounding box center [464, 307] width 582 height 233
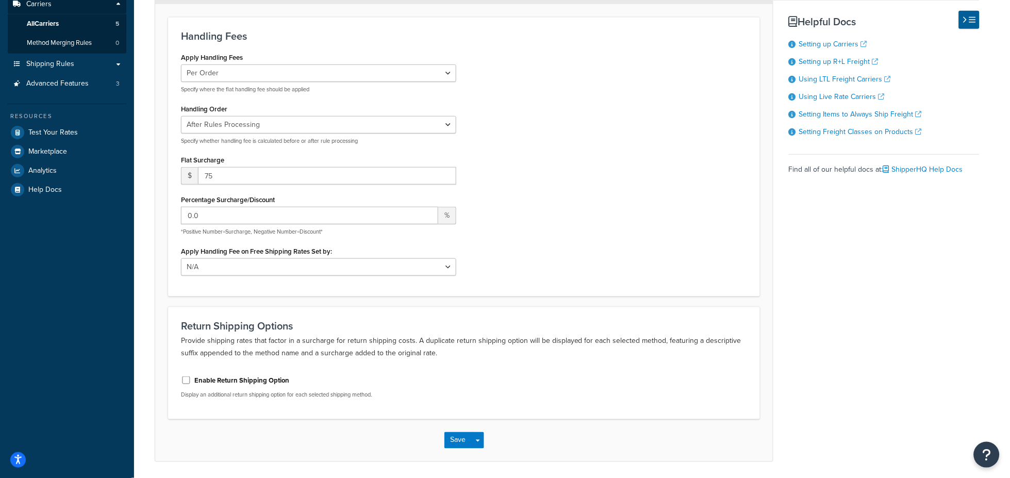
scroll to position [200, 0]
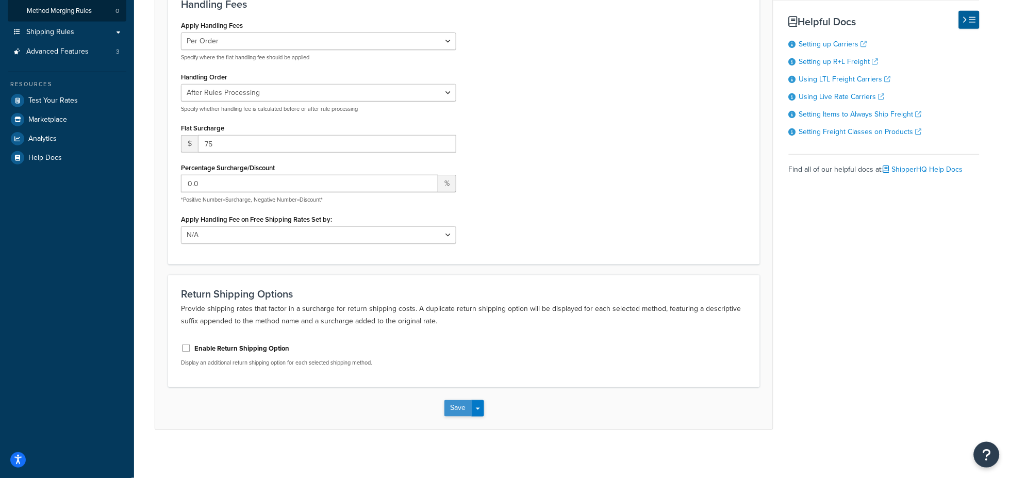
click at [458, 409] on button "Save" at bounding box center [458, 408] width 28 height 16
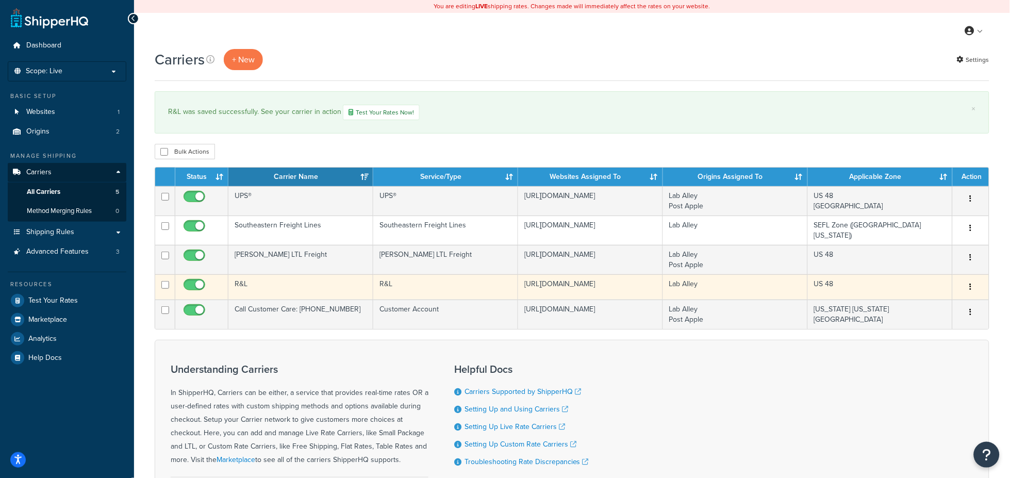
click at [242, 284] on td "R&L" at bounding box center [300, 286] width 145 height 25
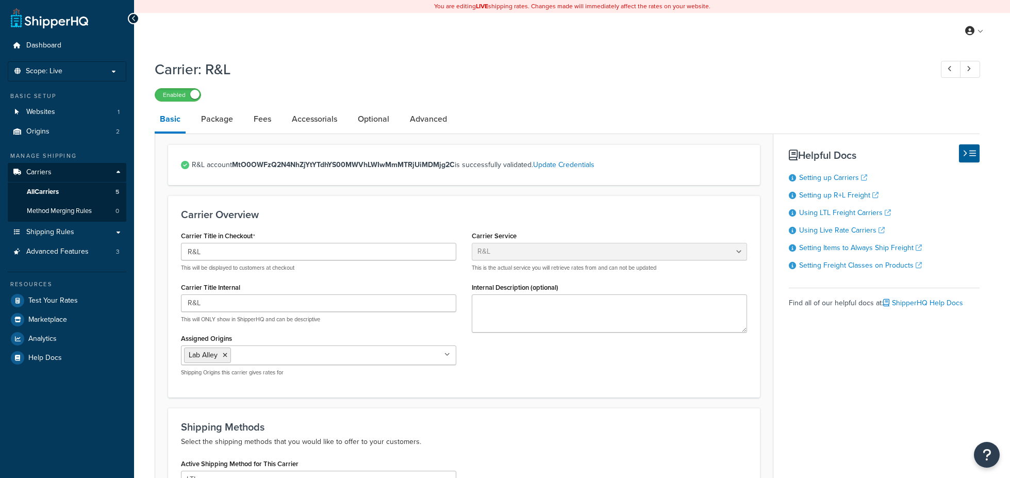
select select "rlFreight"
click at [261, 120] on link "Fees" at bounding box center [263, 119] width 28 height 25
select select "AFTER"
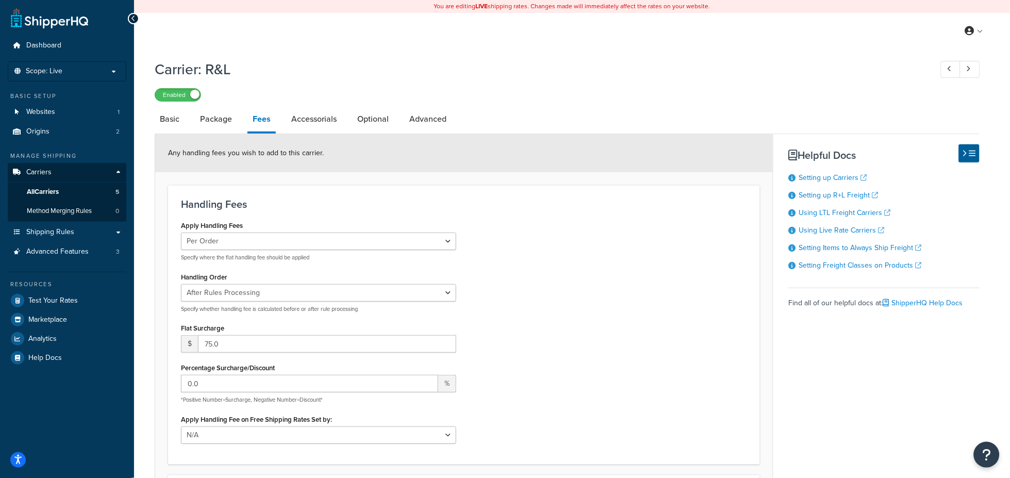
select select "rlFreight"
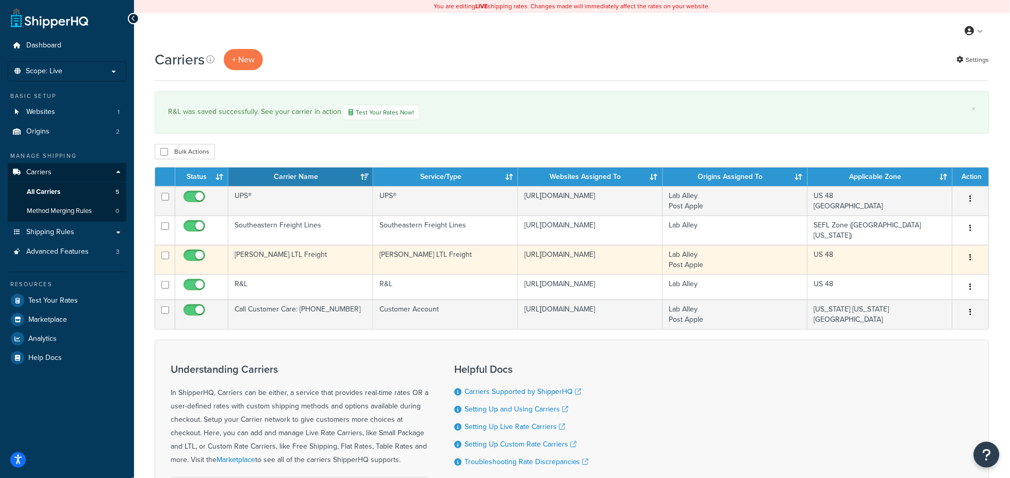
click at [258, 253] on td "[PERSON_NAME] LTL Freight" at bounding box center [300, 259] width 145 height 29
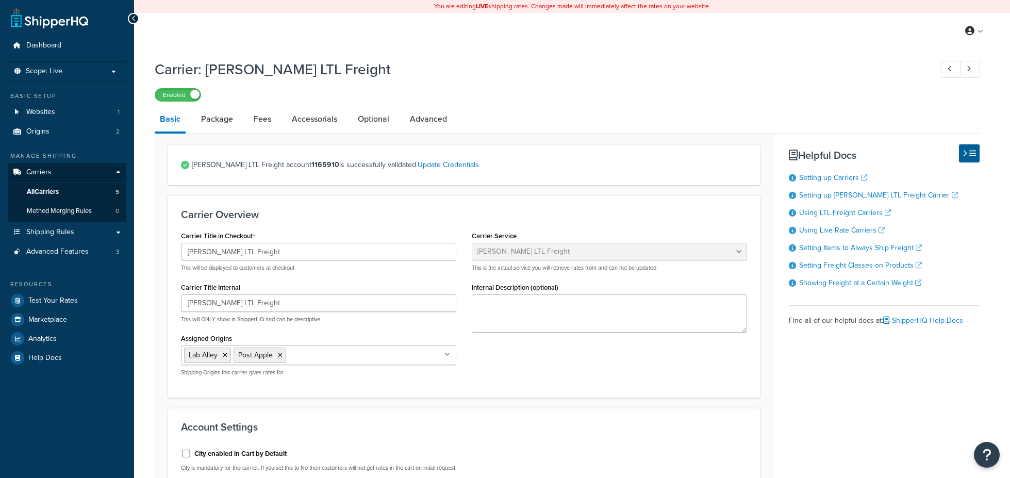
select select "saiaFreight"
click at [263, 122] on link "Fees" at bounding box center [263, 119] width 28 height 25
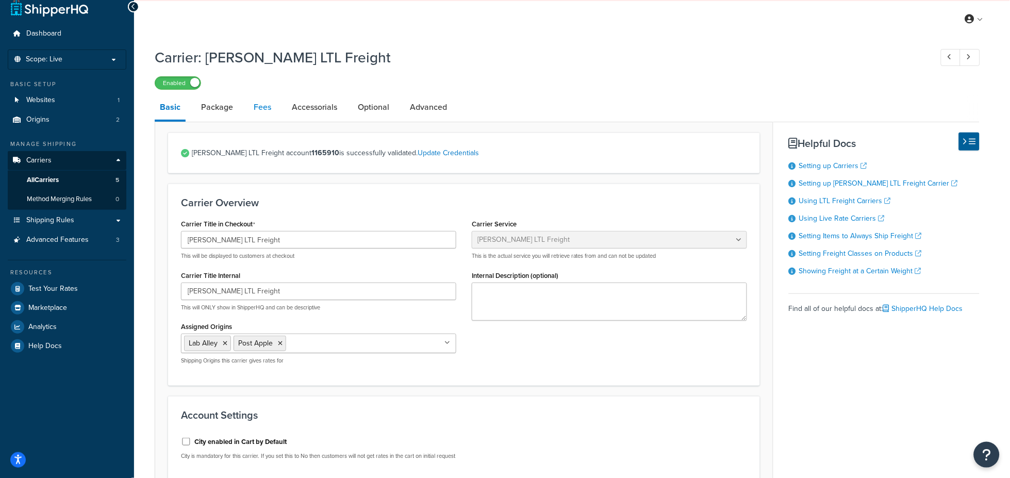
select select "AFTER"
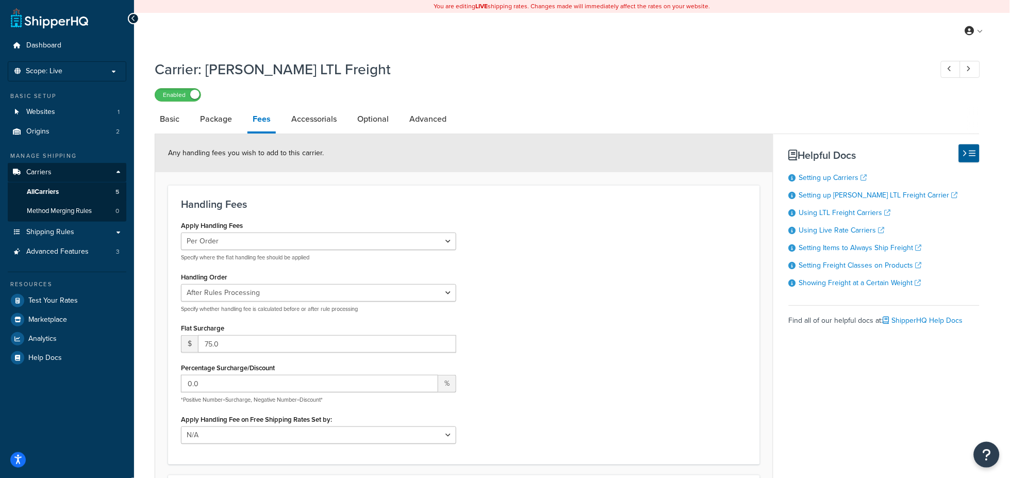
select select "saiaFreight"
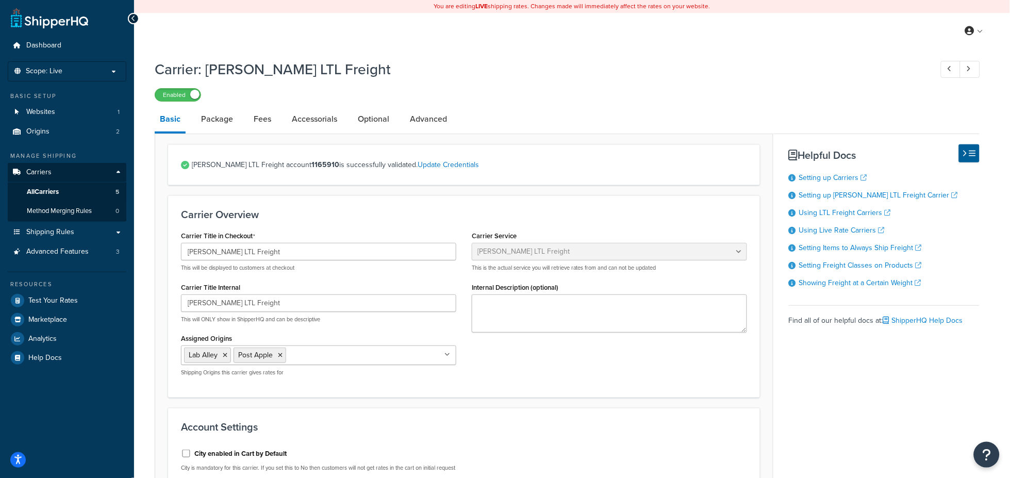
scroll to position [1, 0]
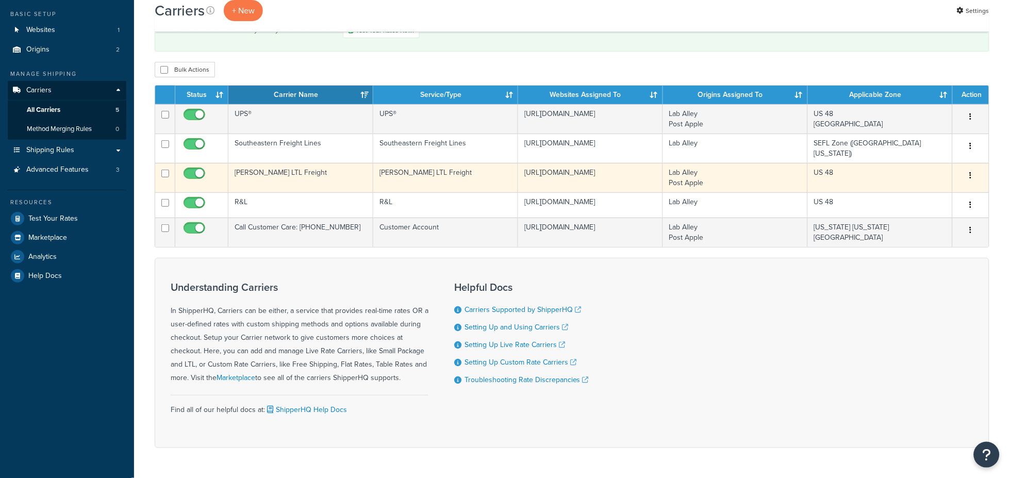
scroll to position [95, 0]
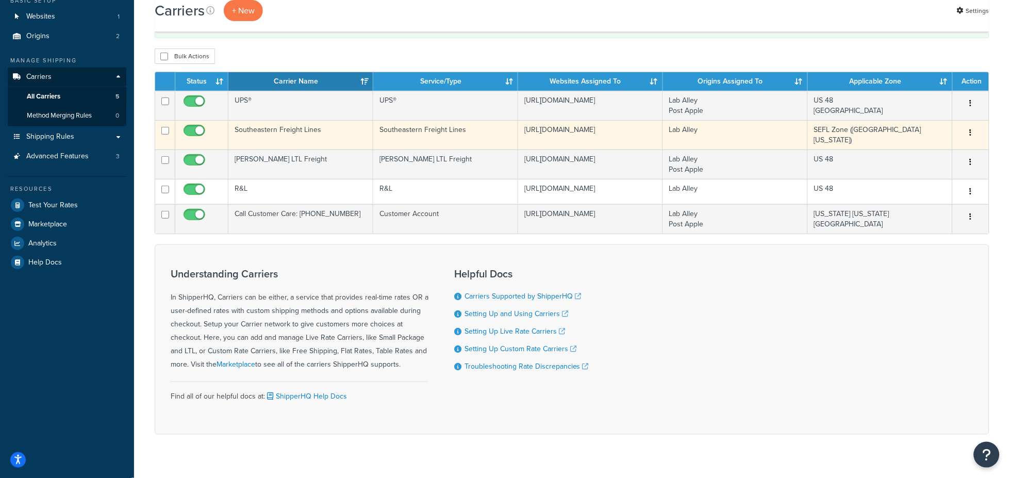
click at [308, 137] on td "Southeastern Freight Lines" at bounding box center [300, 134] width 145 height 29
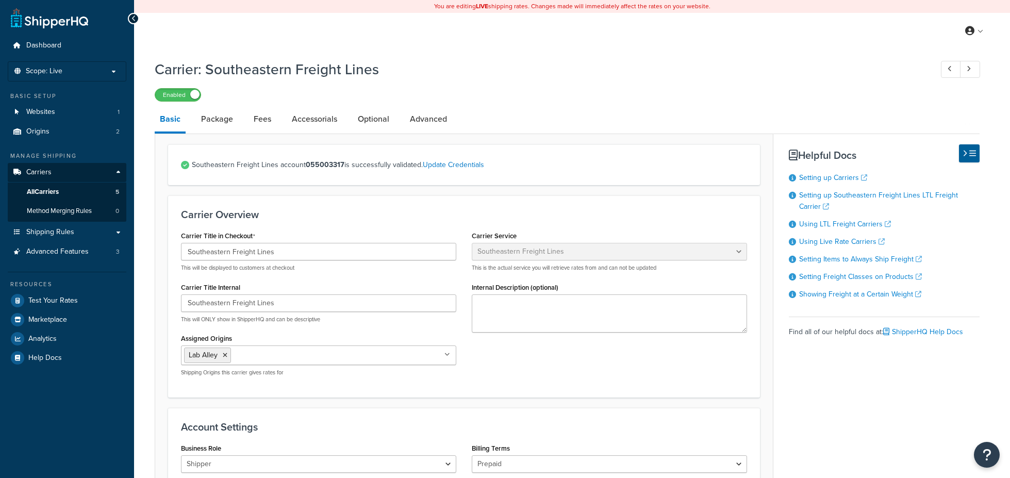
select select "seflFreight"
click at [259, 118] on link "Fees" at bounding box center [263, 119] width 28 height 25
select select "AFTER"
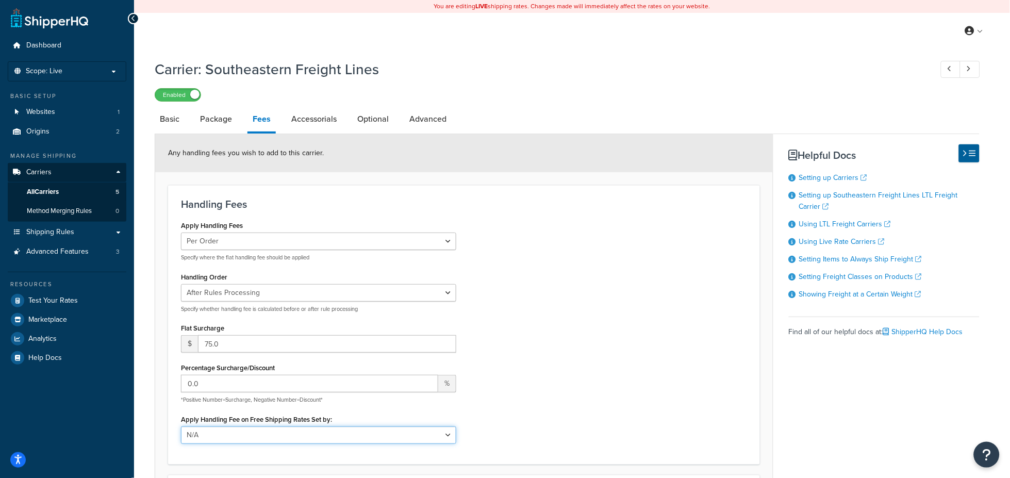
click at [446, 431] on select "N/A Fixed/Free Shipping Methods Free Promotion Rules All Free Shipping" at bounding box center [318, 435] width 275 height 18
click at [595, 406] on div "Apply Handling Fees Per Order Per Item Per Package Specify where the flat handl…" at bounding box center [464, 334] width 582 height 233
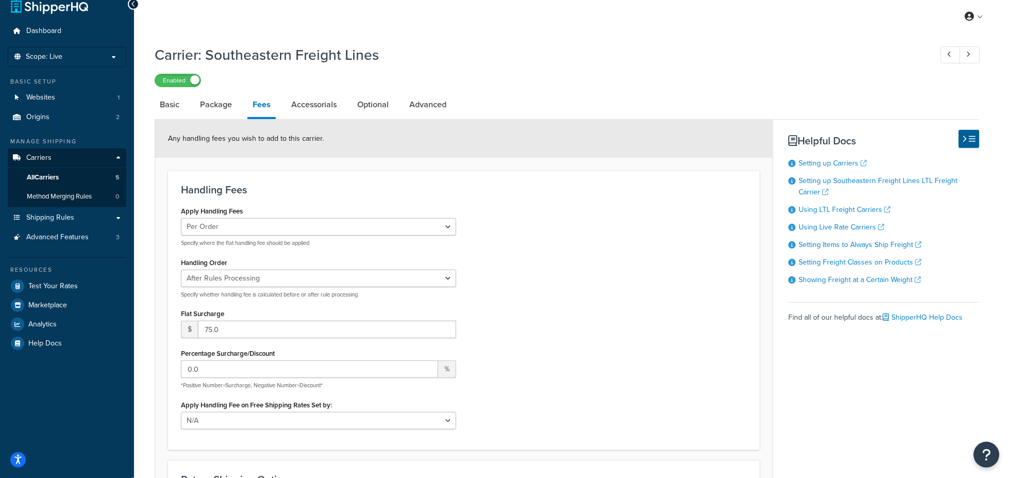
scroll to position [19, 0]
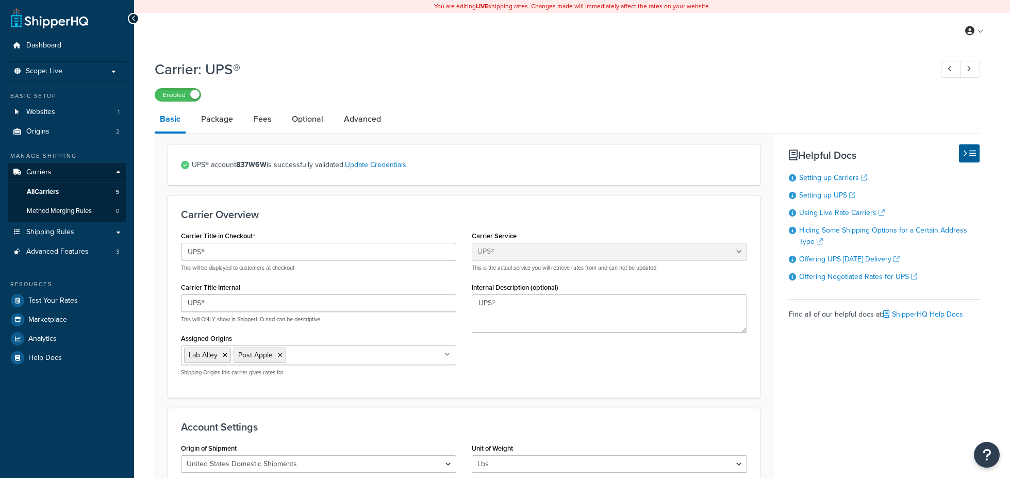
select select "ups"
click at [256, 122] on link "Fees" at bounding box center [263, 119] width 28 height 25
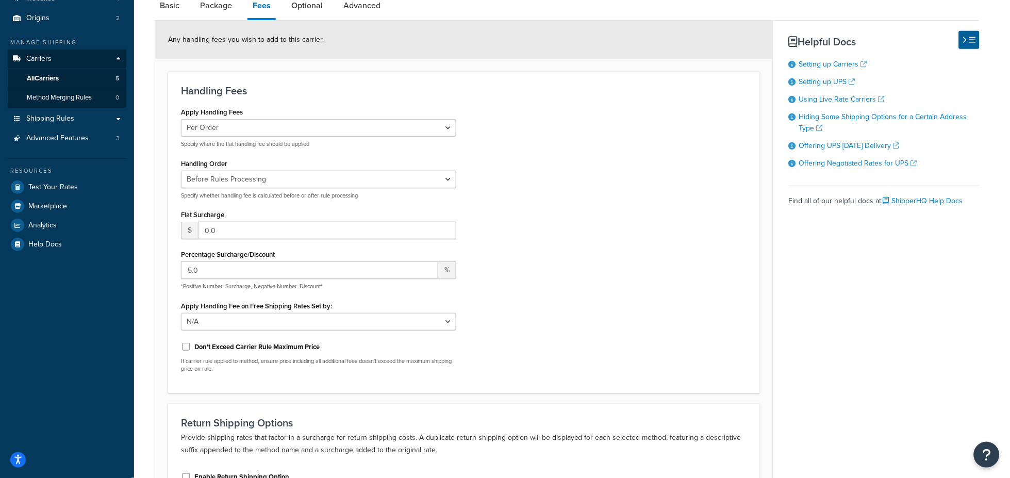
scroll to position [114, 0]
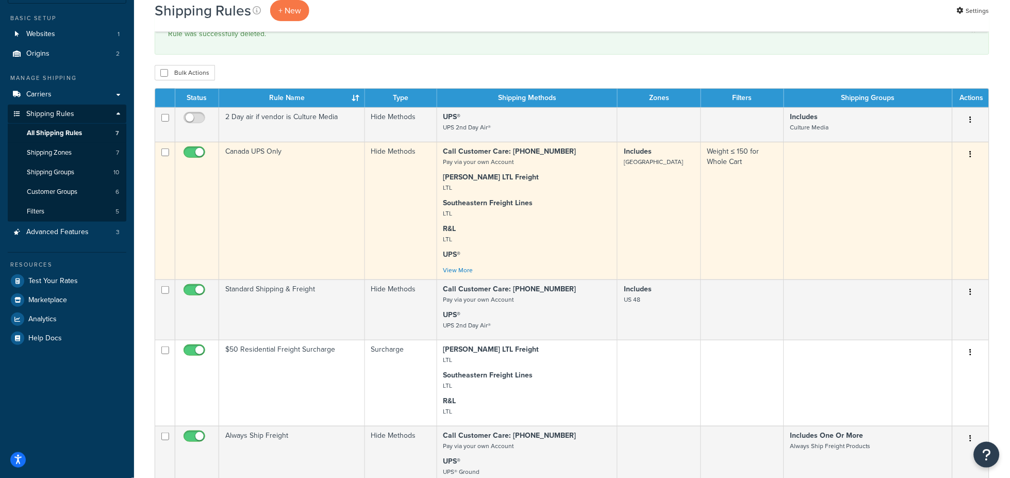
scroll to position [95, 0]
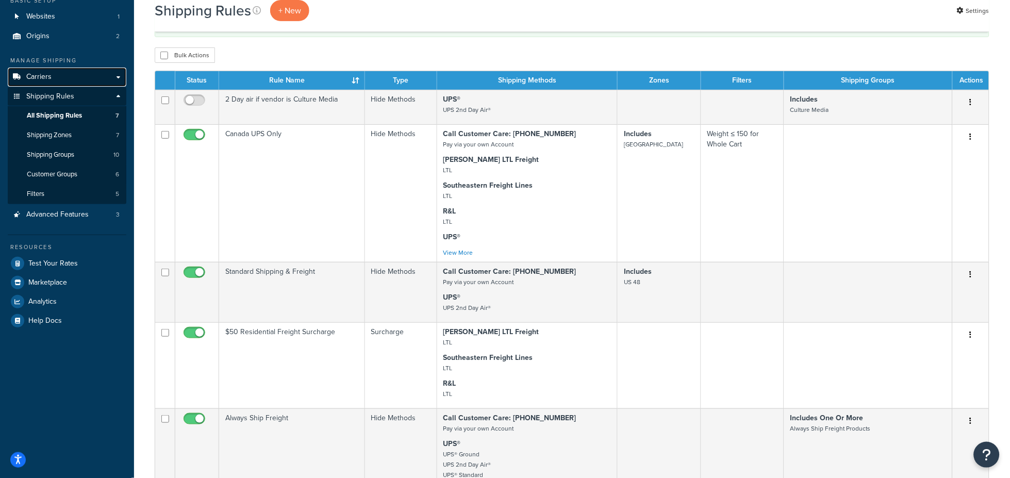
click at [45, 77] on span "Carriers" at bounding box center [38, 77] width 25 height 9
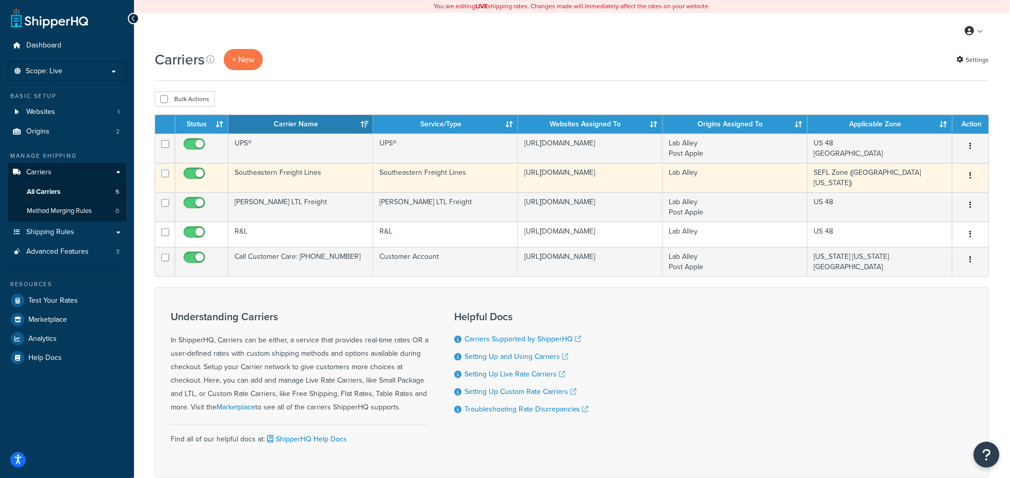
click at [271, 178] on td "Southeastern Freight Lines" at bounding box center [300, 177] width 145 height 29
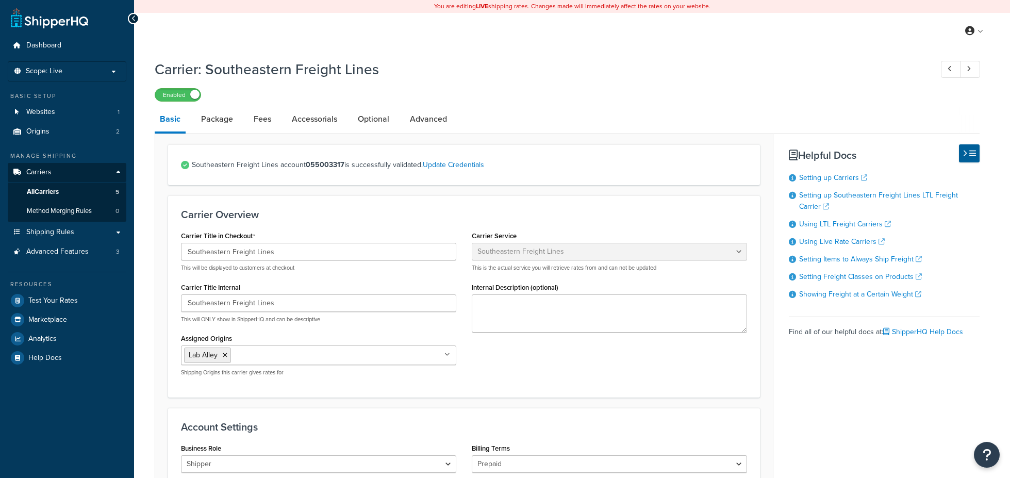
select select "seflFreight"
click at [263, 119] on link "Fees" at bounding box center [263, 119] width 28 height 25
select select "AFTER"
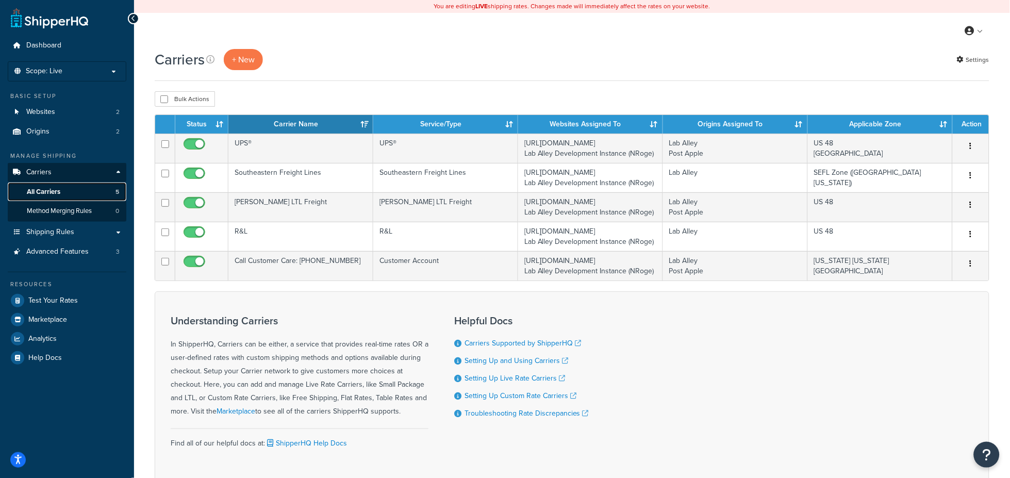
click at [48, 189] on span "All Carriers" at bounding box center [44, 192] width 34 height 9
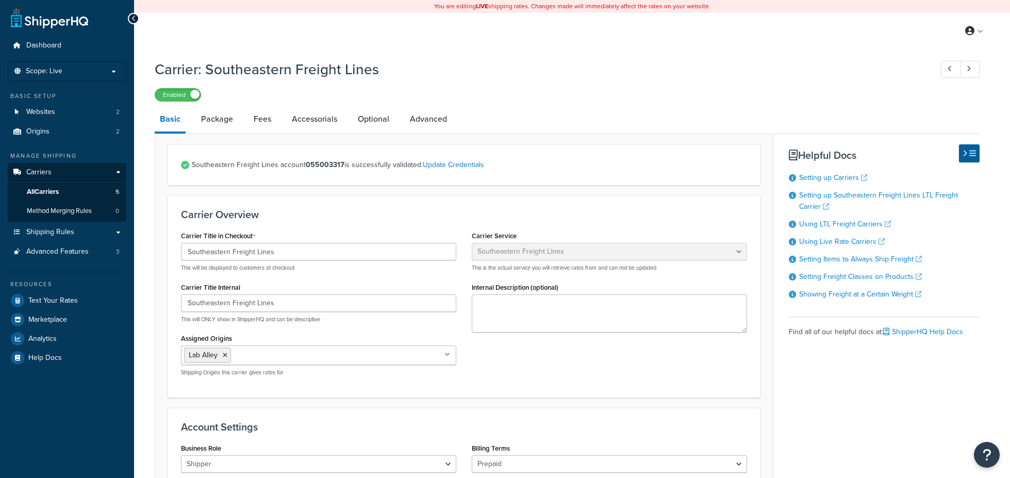
select select "seflFreight"
click at [254, 114] on link "Fees" at bounding box center [263, 119] width 28 height 25
select select "AFTER"
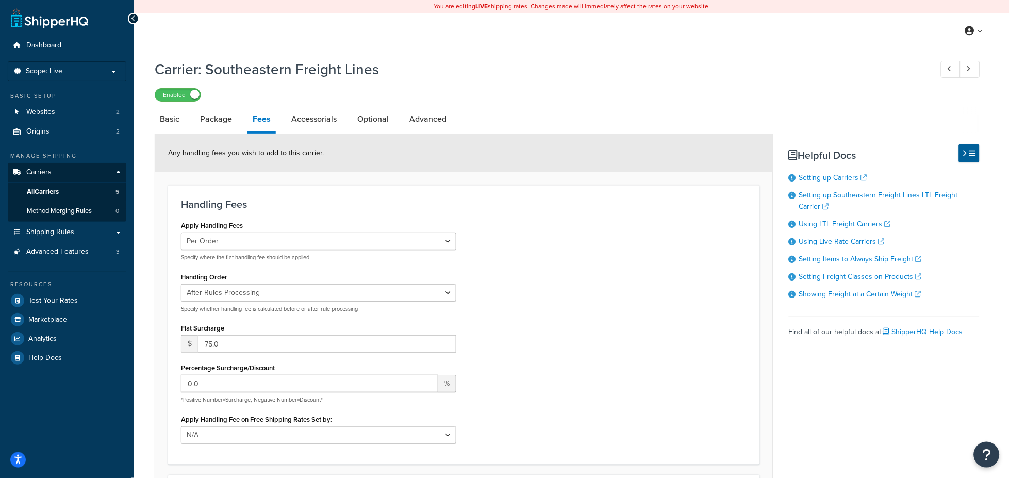
select select "seflFreight"
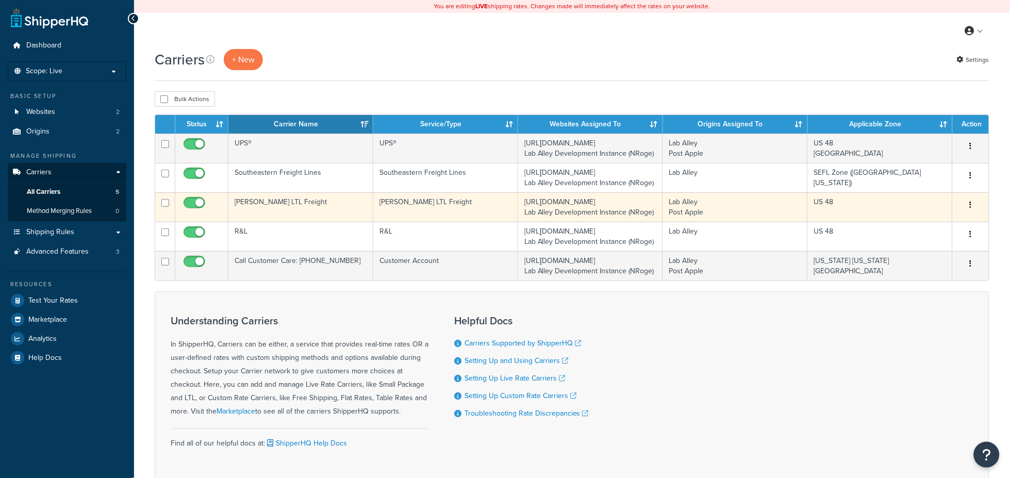
click at [283, 202] on td "[PERSON_NAME] LTL Freight" at bounding box center [300, 206] width 145 height 29
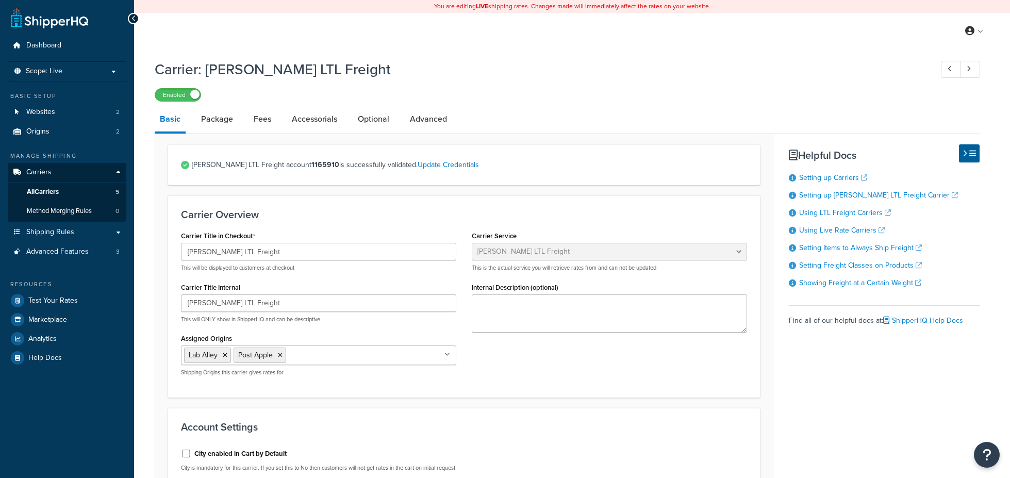
select select "saiaFreight"
click at [262, 122] on link "Fees" at bounding box center [263, 119] width 28 height 25
select select "AFTER"
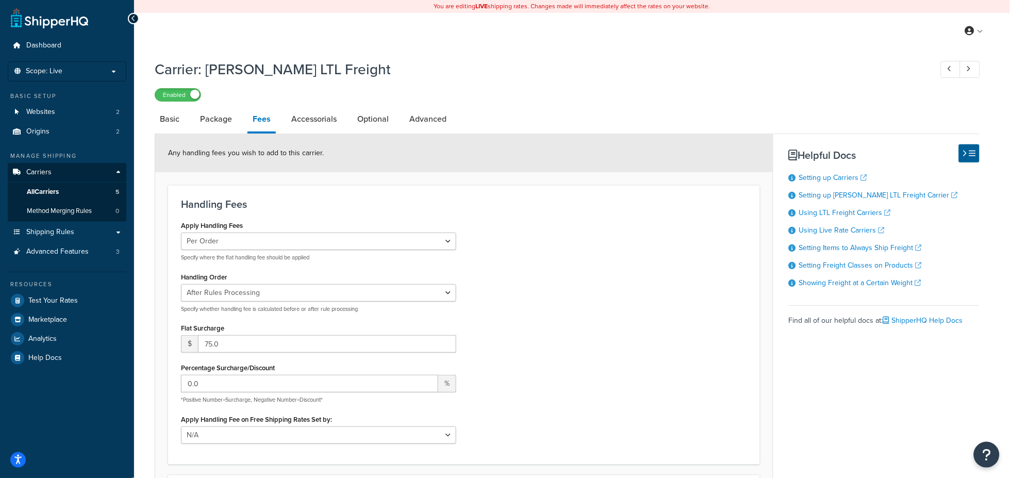
select select "saiaFreight"
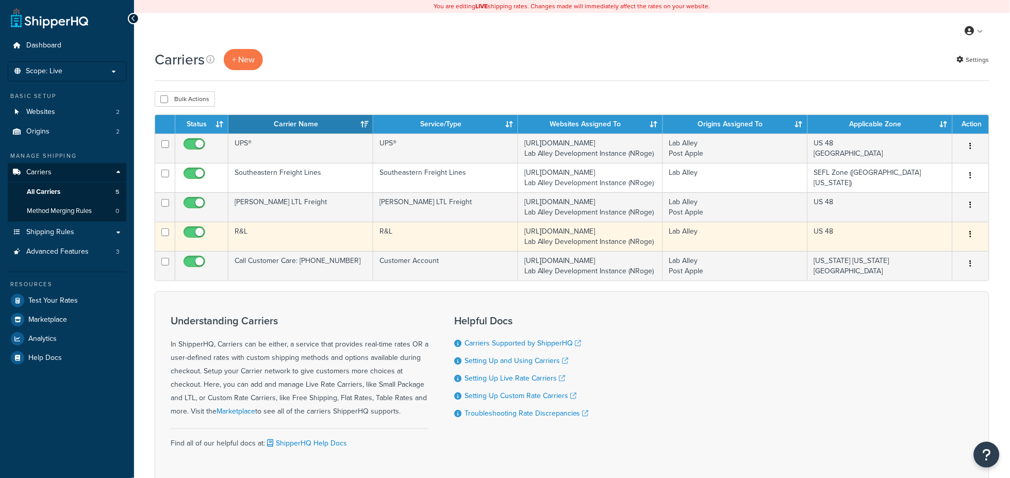
click at [254, 229] on td "R&L" at bounding box center [300, 236] width 145 height 29
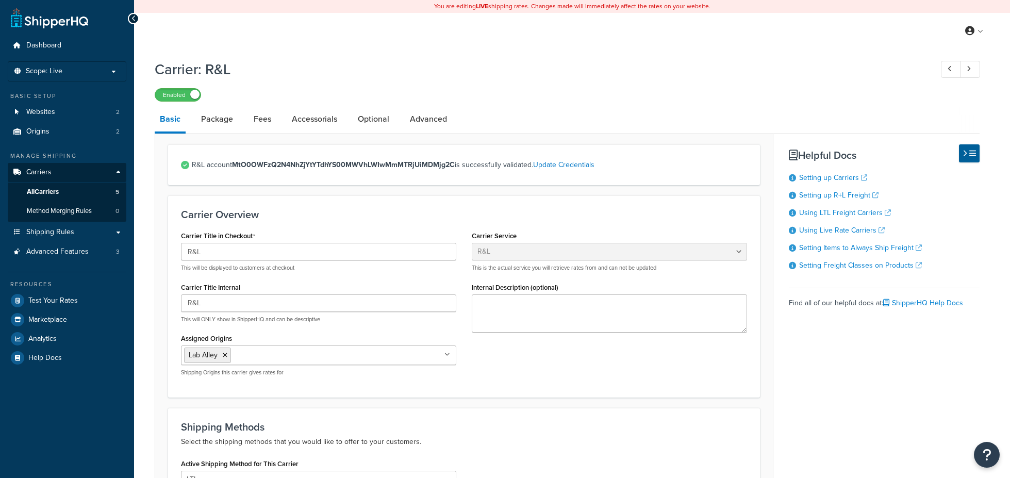
select select "rlFreight"
click at [259, 120] on link "Fees" at bounding box center [263, 119] width 28 height 25
select select "AFTER"
